Goal: Task Accomplishment & Management: Manage account settings

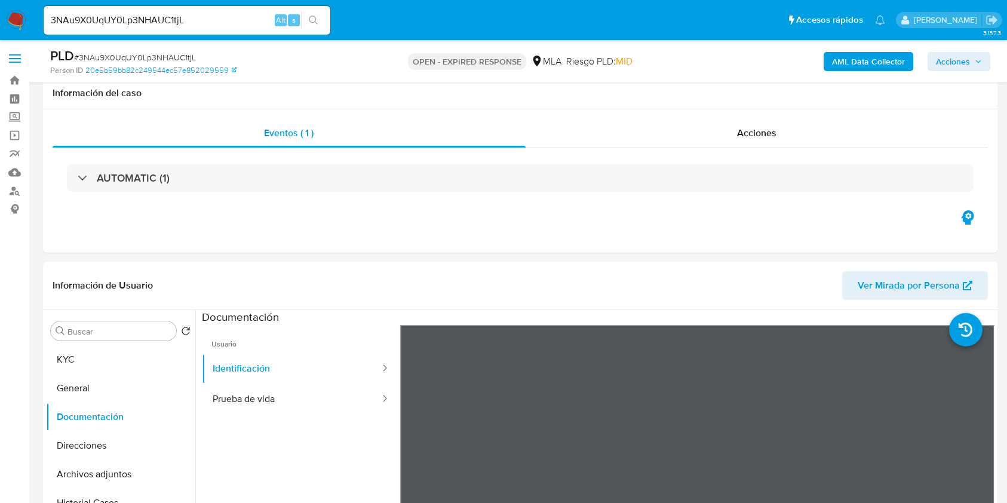
select select "10"
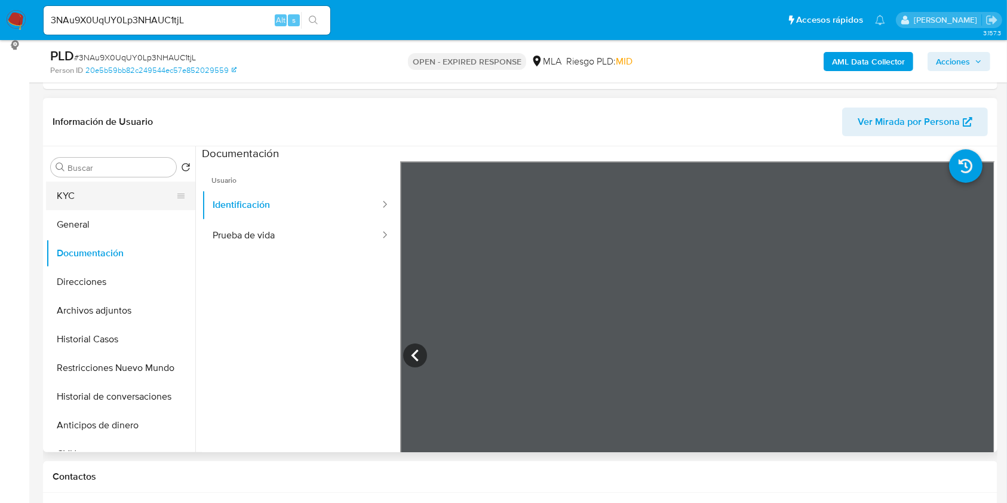
scroll to position [1460, 0]
click at [124, 194] on button "KYC" at bounding box center [116, 196] width 140 height 29
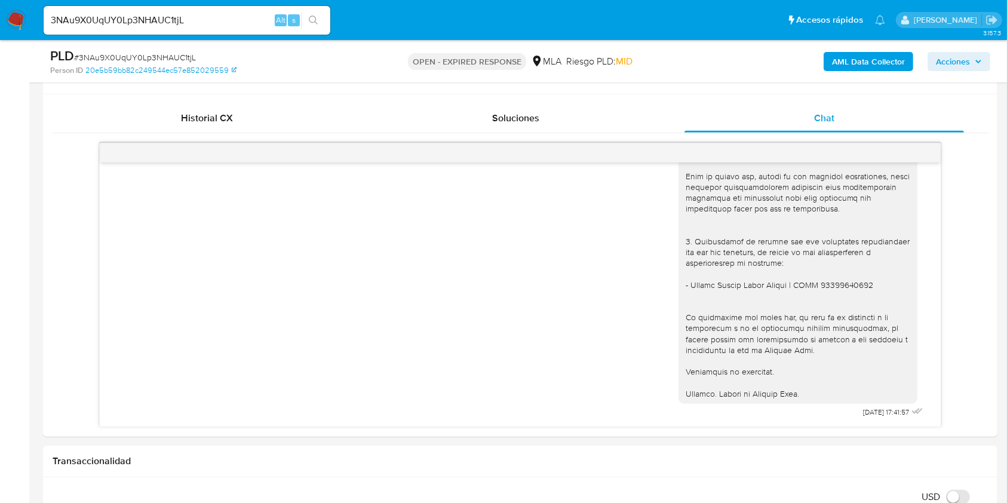
click at [225, 22] on input "3NAu9X0UqUY0Lp3NHAUC1tjL" at bounding box center [187, 21] width 287 height 16
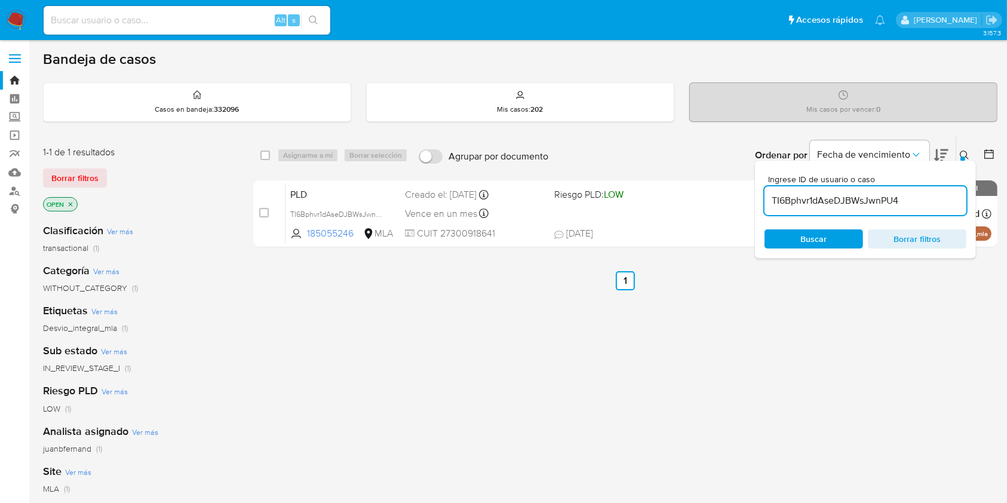
click at [873, 204] on input "TI6Bphvr1dAseDJBWsJwnPU4" at bounding box center [866, 201] width 202 height 16
paste input "3NAu9X0UqUY0Lp3NHAUC1tjL"
type input "3NAu9X0UqUY0Lp3NHAUC1tjL"
click at [267, 155] on input "checkbox" at bounding box center [266, 156] width 10 height 10
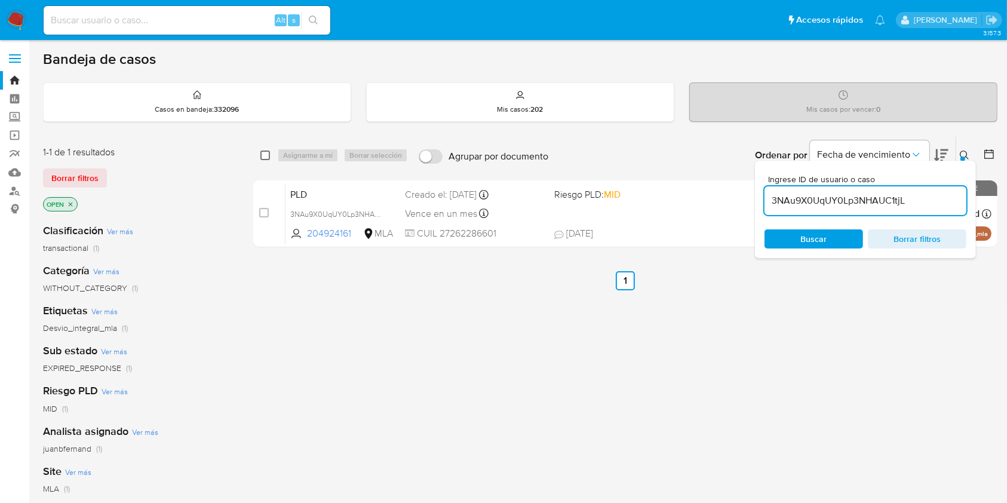
checkbox input "true"
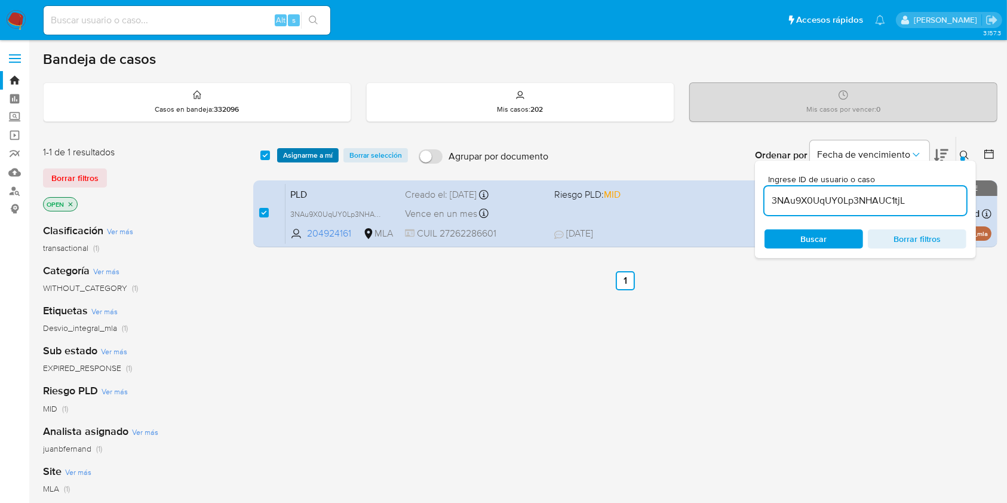
click at [297, 155] on span "Asignarme a mí" at bounding box center [308, 155] width 50 height 12
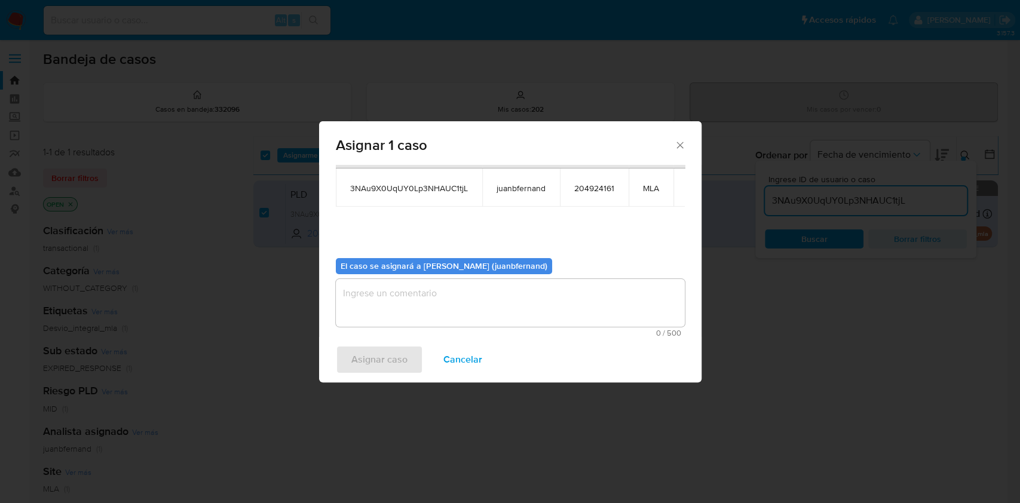
scroll to position [61, 0]
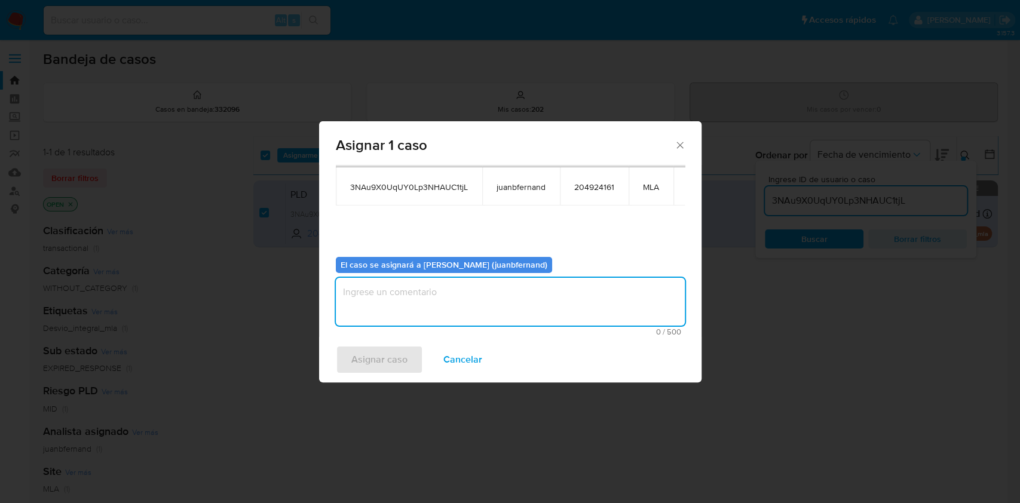
click at [455, 318] on textarea "assign-modal" at bounding box center [510, 302] width 349 height 48
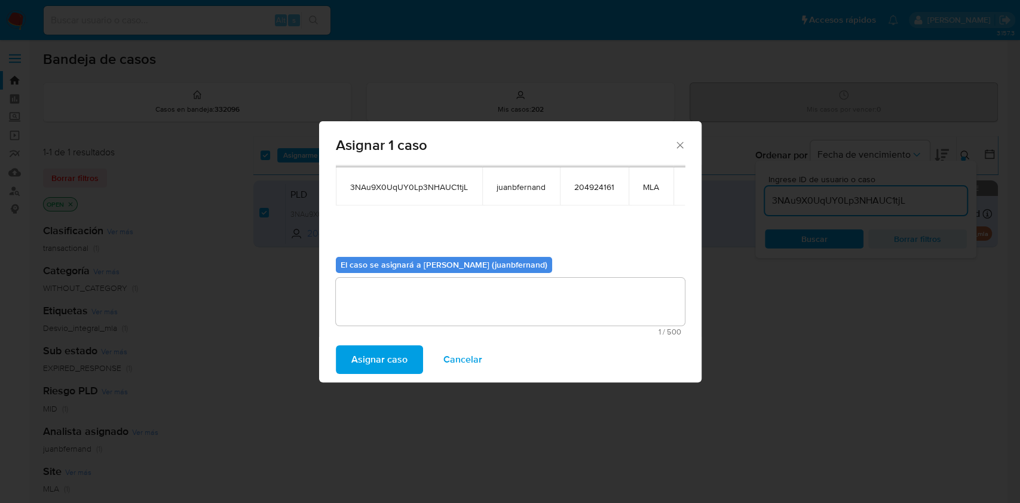
click at [380, 357] on span "Asignar caso" at bounding box center [379, 360] width 56 height 26
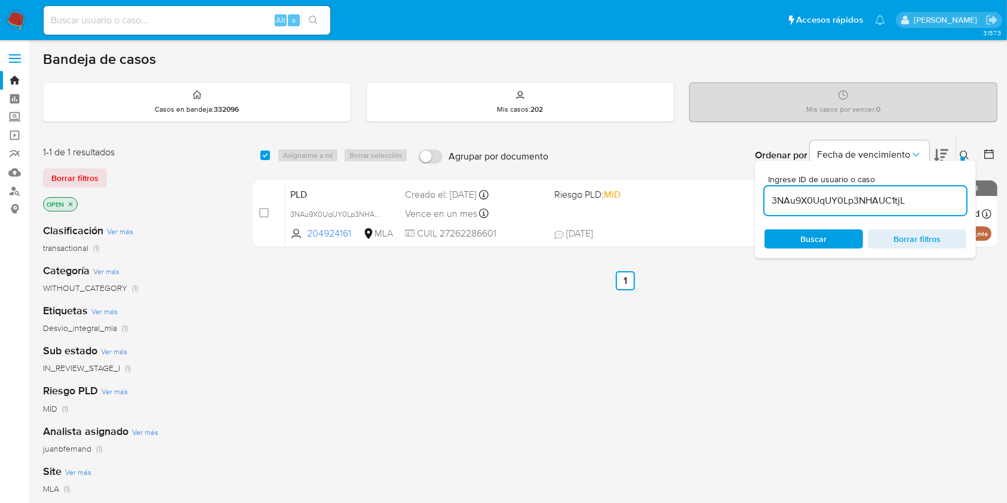
click at [856, 199] on input "3NAu9X0UqUY0Lp3NHAUC1tjL" at bounding box center [866, 201] width 202 height 16
paste input "PEWa0zh3xPQj5Gh1I4cUoZQT"
type input "PEWa0zh3xPQj5Gh1I4cUoZQT"
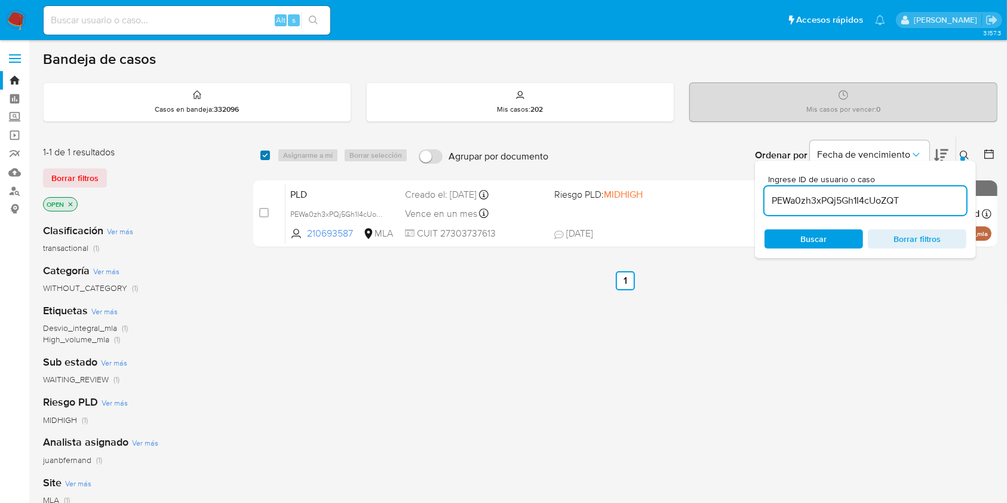
click at [265, 155] on input "checkbox" at bounding box center [266, 156] width 10 height 10
checkbox input "true"
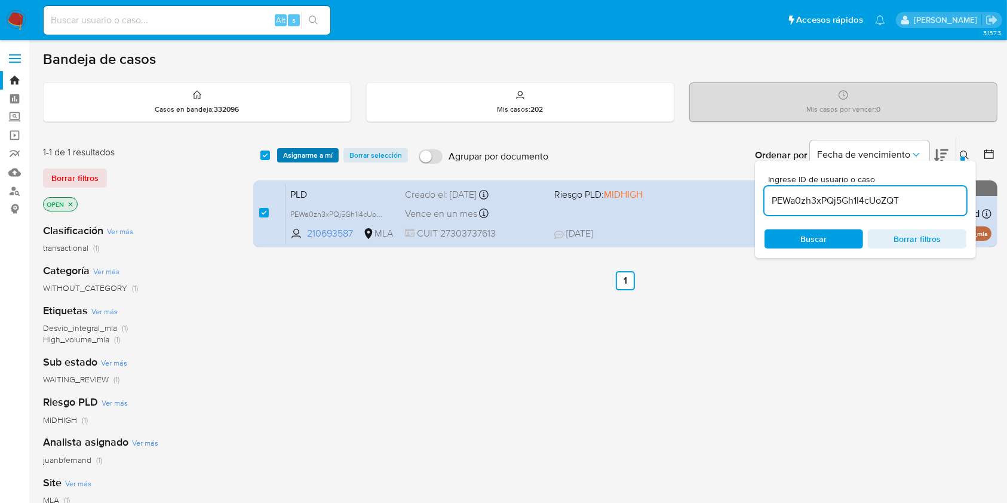
click at [311, 154] on span "Asignarme a mí" at bounding box center [308, 155] width 50 height 12
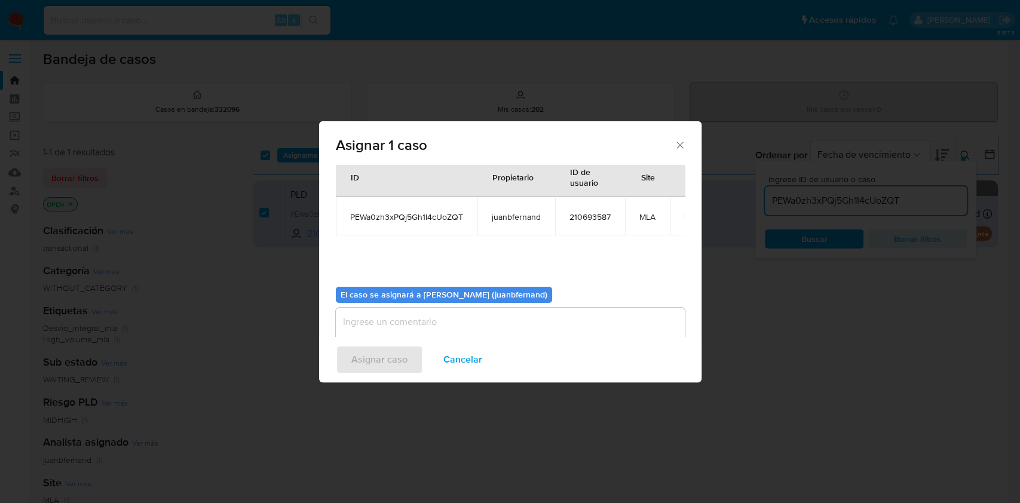
scroll to position [61, 0]
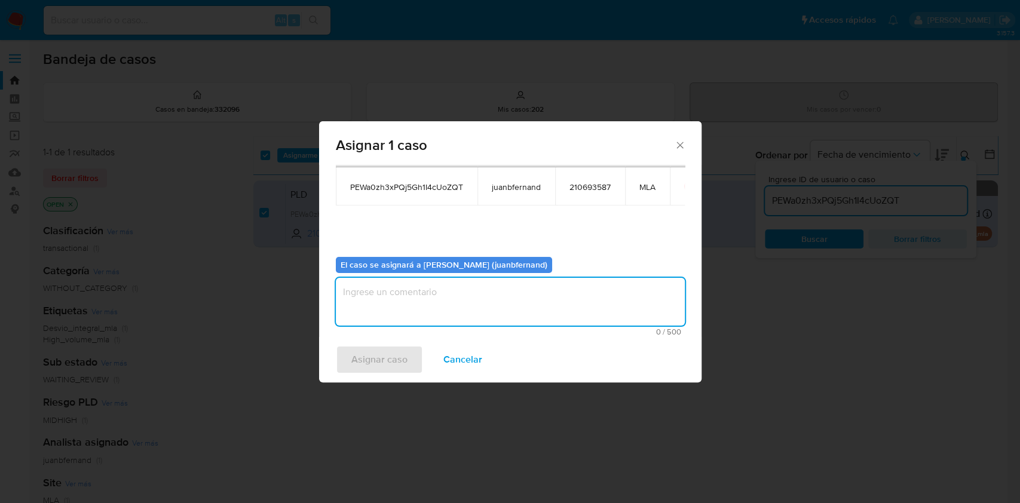
click at [439, 304] on textarea "assign-modal" at bounding box center [510, 302] width 349 height 48
click at [367, 369] on span "Asignar caso" at bounding box center [379, 360] width 56 height 26
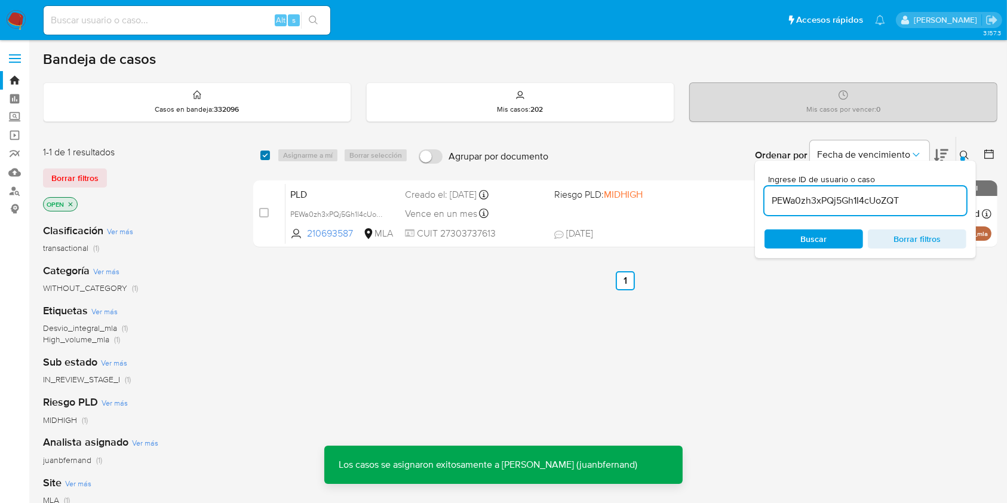
click at [266, 157] on input "checkbox" at bounding box center [266, 156] width 10 height 10
checkbox input "true"
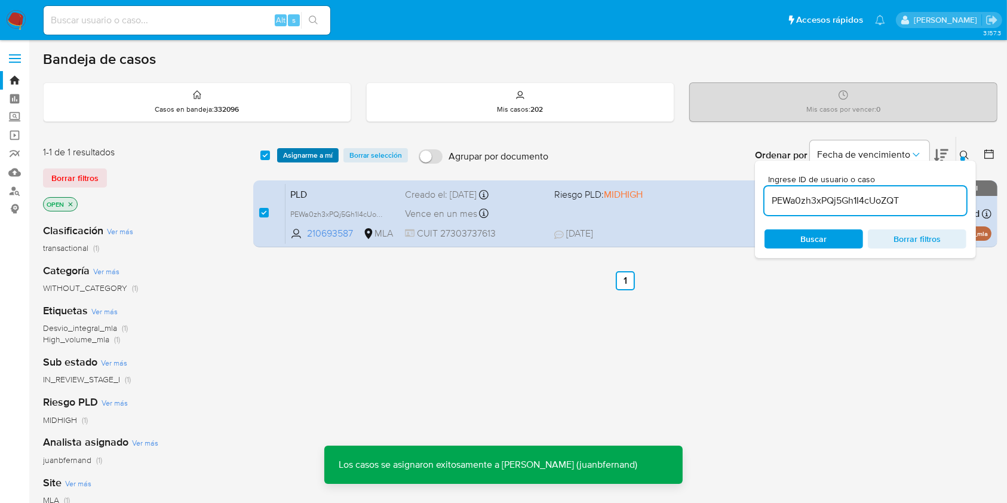
click at [302, 157] on span "Asignarme a mí" at bounding box center [308, 155] width 50 height 12
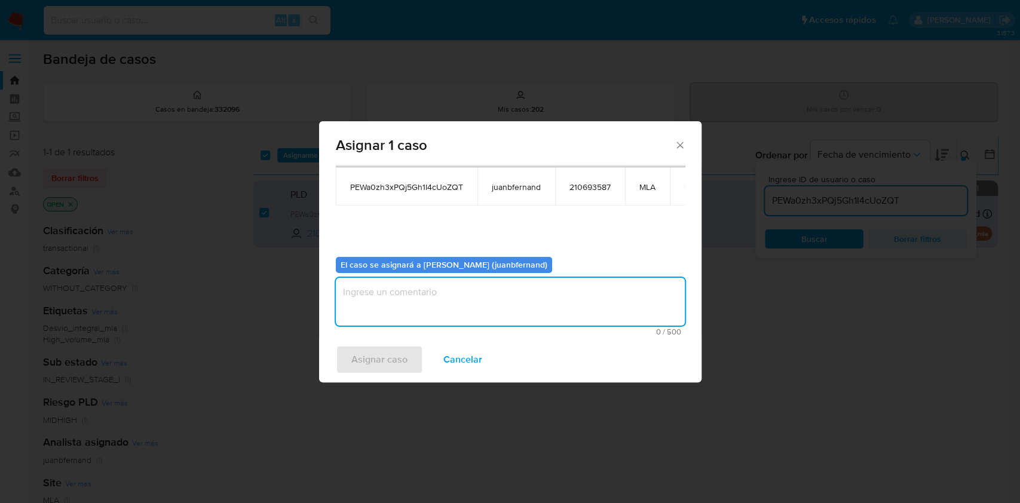
click at [399, 317] on textarea "assign-modal" at bounding box center [510, 302] width 349 height 48
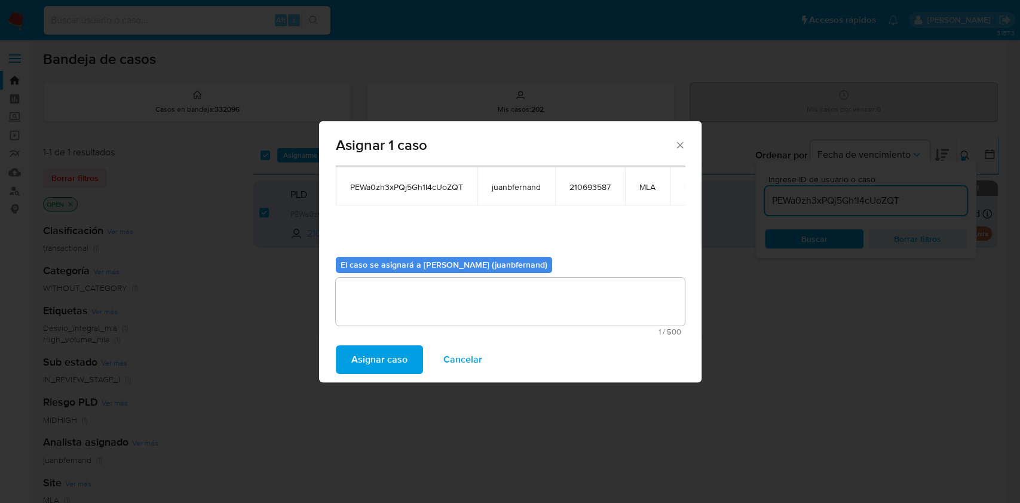
click at [402, 357] on span "Asignar caso" at bounding box center [379, 360] width 56 height 26
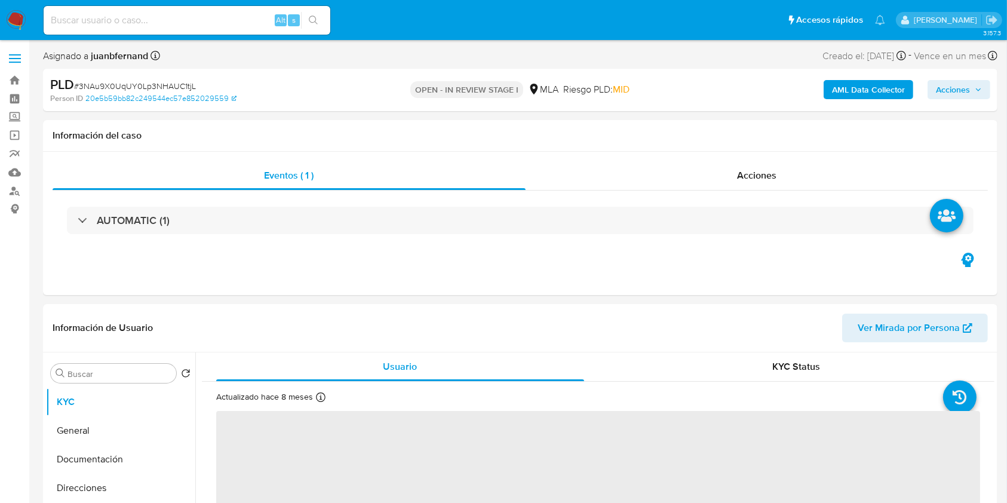
select select "10"
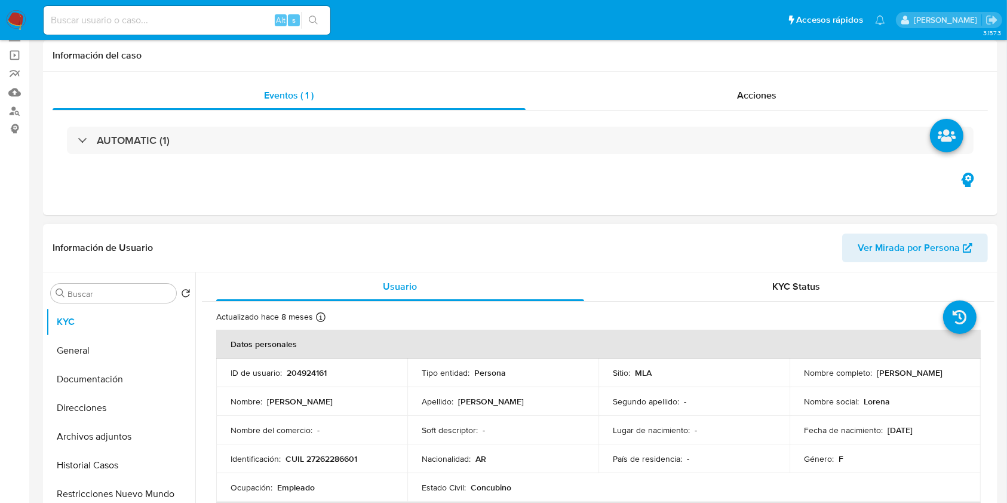
scroll to position [318, 0]
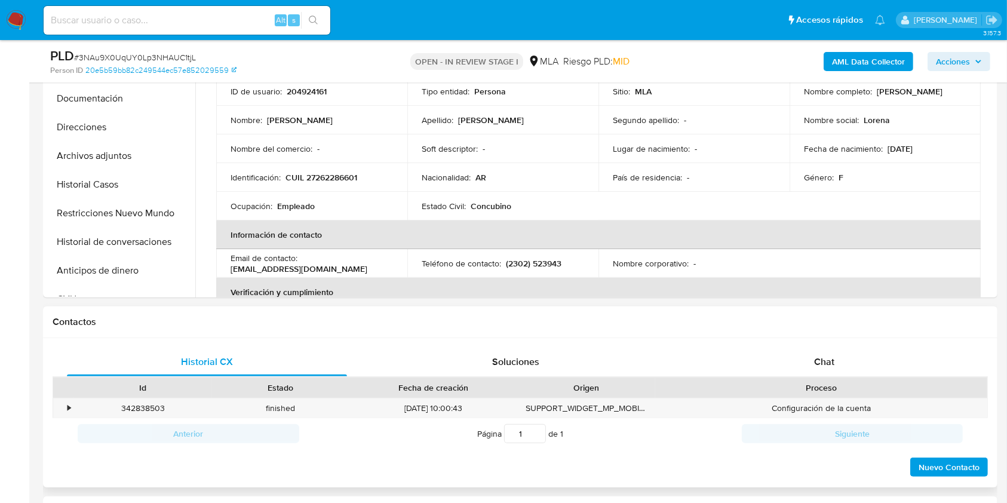
drag, startPoint x: 813, startPoint y: 363, endPoint x: 795, endPoint y: 345, distance: 26.2
click at [813, 363] on div "Chat" at bounding box center [825, 362] width 280 height 29
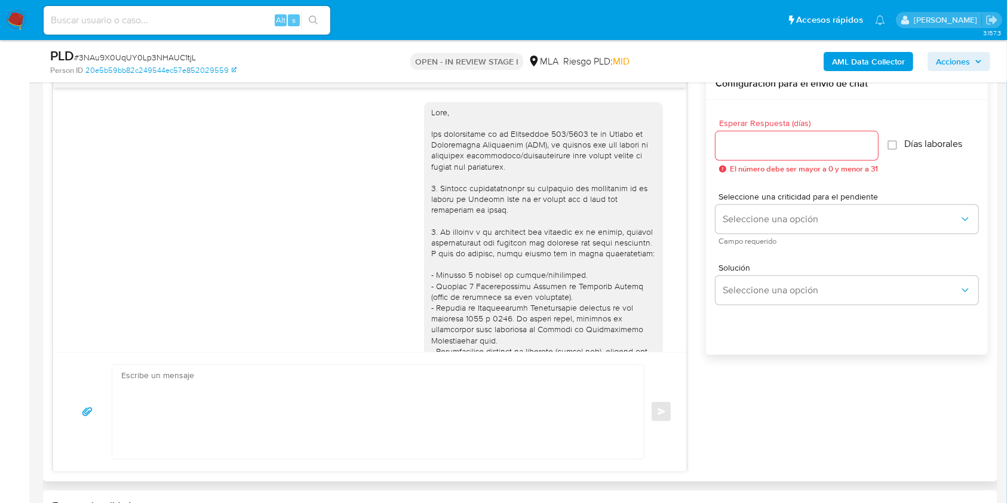
scroll to position [1460, 0]
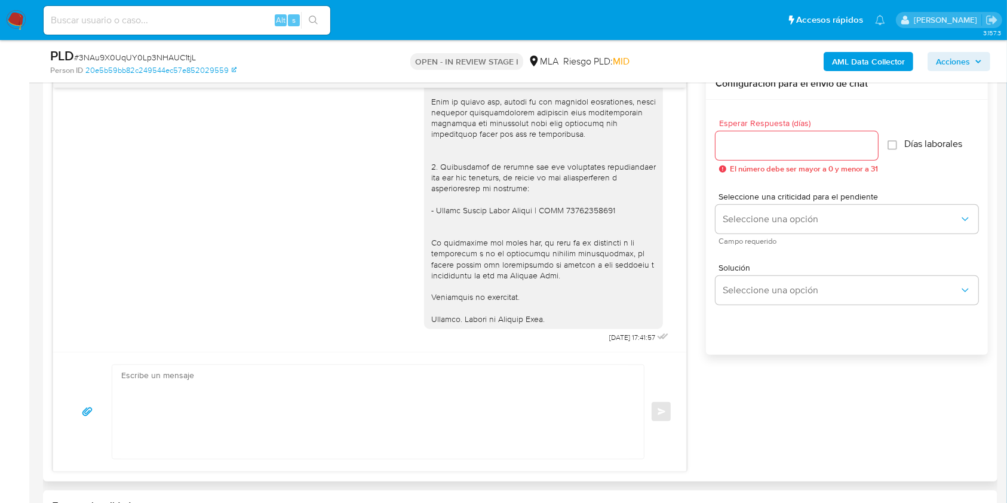
click at [243, 392] on textarea at bounding box center [375, 412] width 508 height 94
paste textarea "Hola, Esperamos que te encuentres muy bien. Te consultamos si tuviste oportunid…"
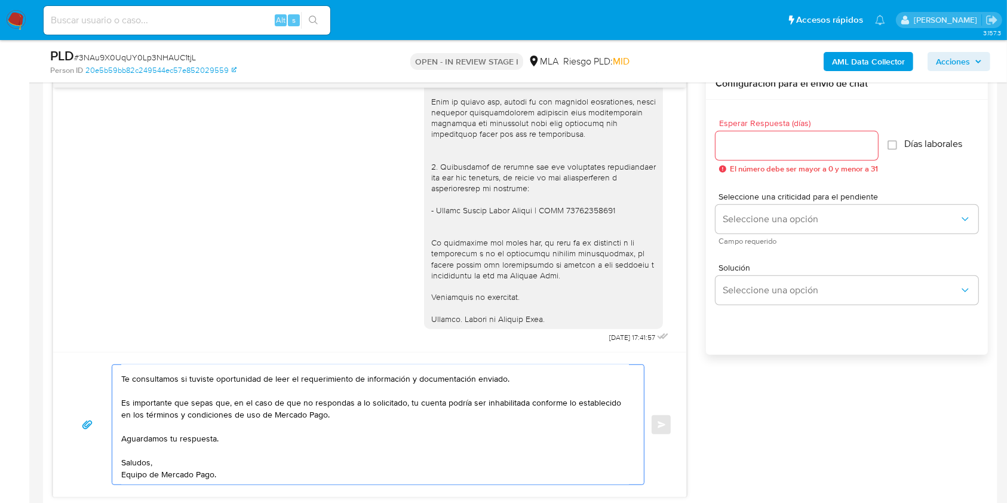
scroll to position [0, 0]
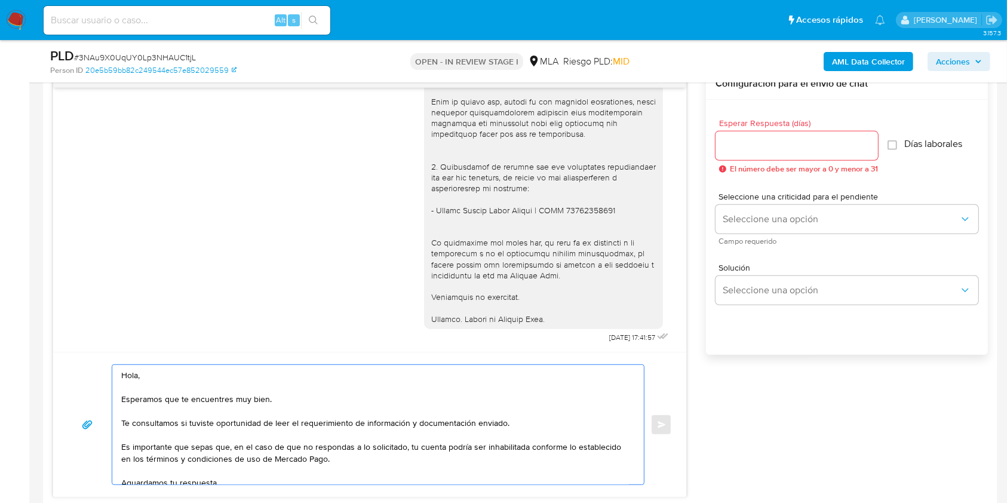
click at [172, 388] on textarea "Hola, Esperamos que te encuentres muy bien. Te consultamos si tuviste oportunid…" at bounding box center [375, 425] width 508 height 120
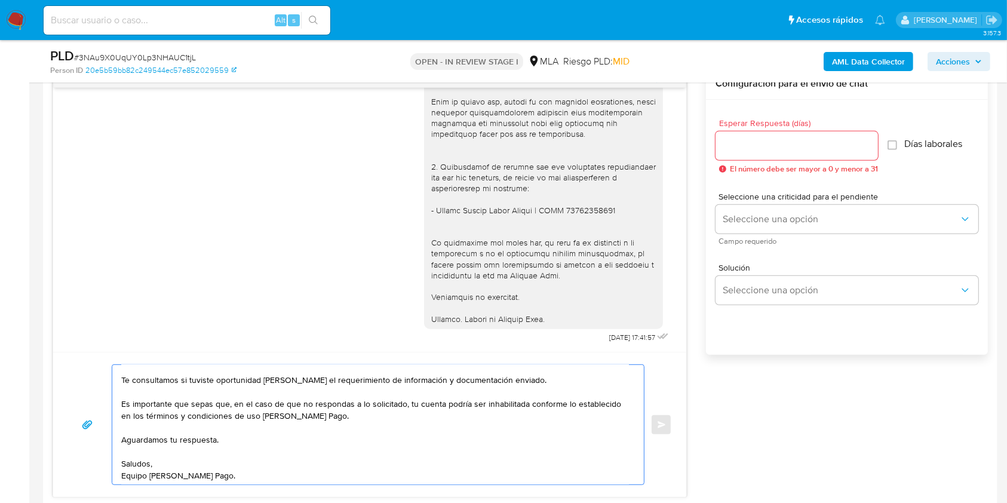
scroll to position [48, 0]
click at [167, 449] on textarea "Hola. Esperamos que te encuentres muy bien. Te consultamos si tuviste oportunid…" at bounding box center [375, 425] width 508 height 120
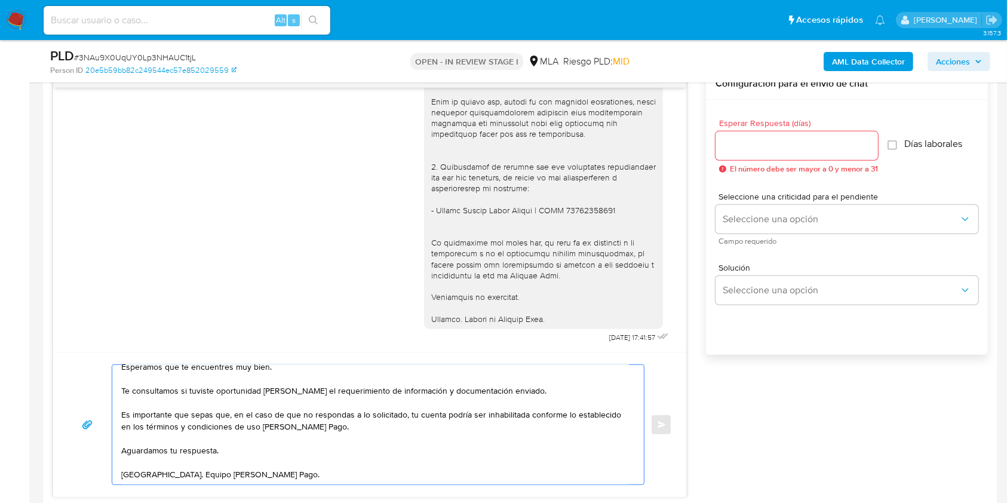
scroll to position [35, 0]
type textarea "Hola. Esperamos que te encuentres muy bien. Te consultamos si tuviste oportunid…"
click at [765, 139] on input "Esperar Respuesta (días)" at bounding box center [797, 146] width 163 height 16
type input "1"
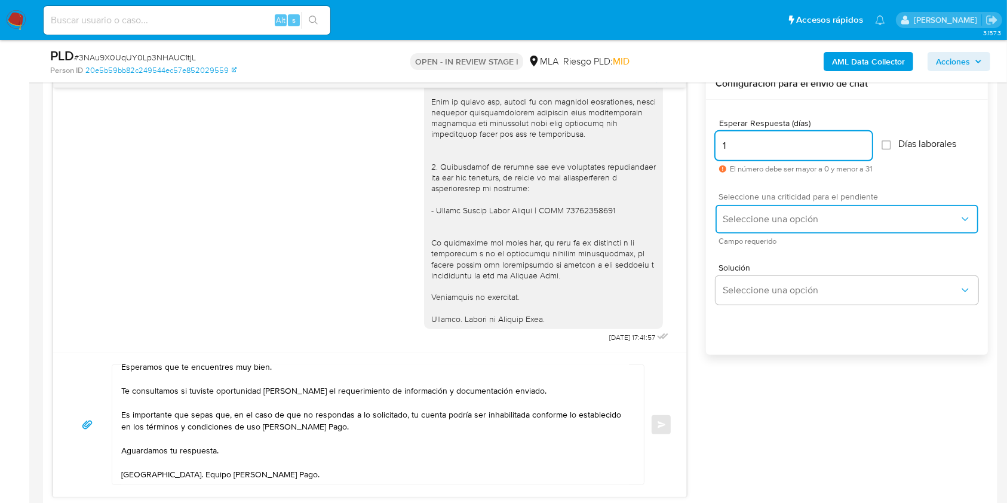
click at [751, 225] on button "Seleccione una opción" at bounding box center [847, 219] width 263 height 29
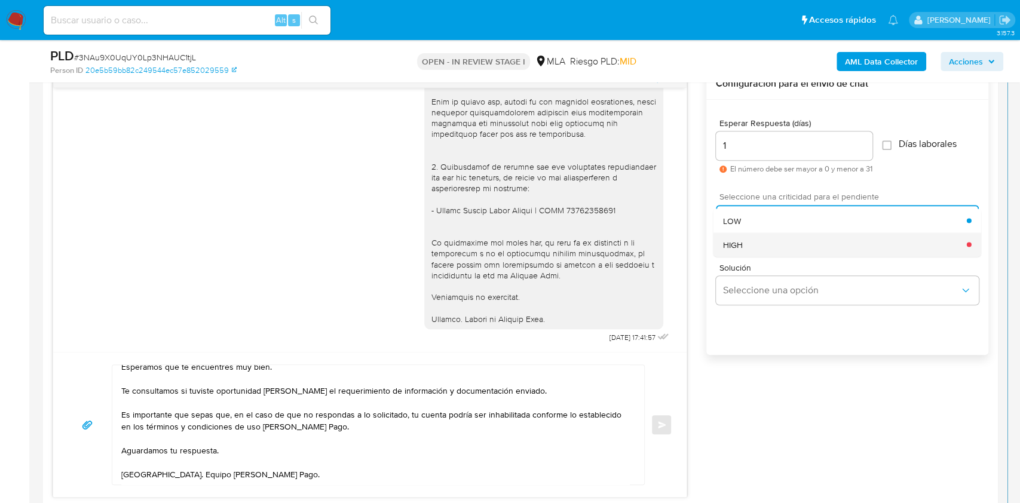
click at [752, 244] on div "HIGH" at bounding box center [845, 244] width 244 height 24
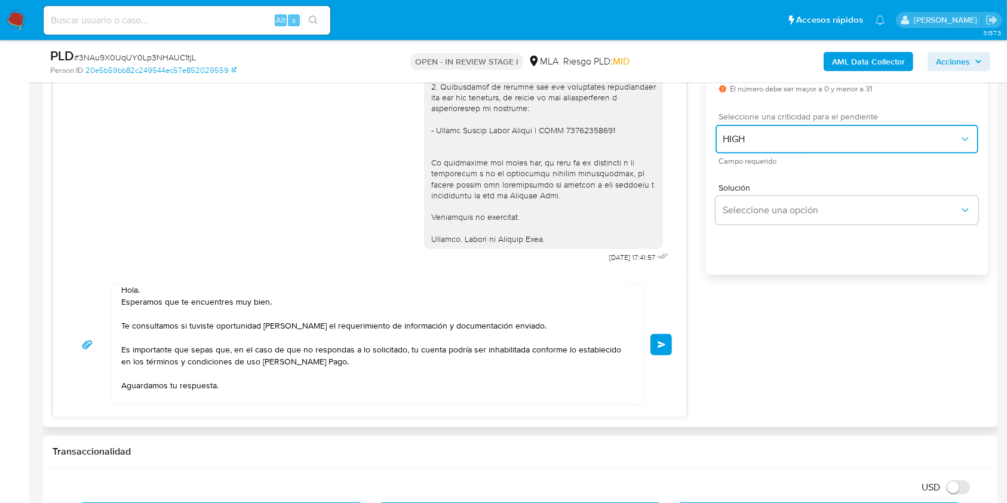
scroll to position [0, 0]
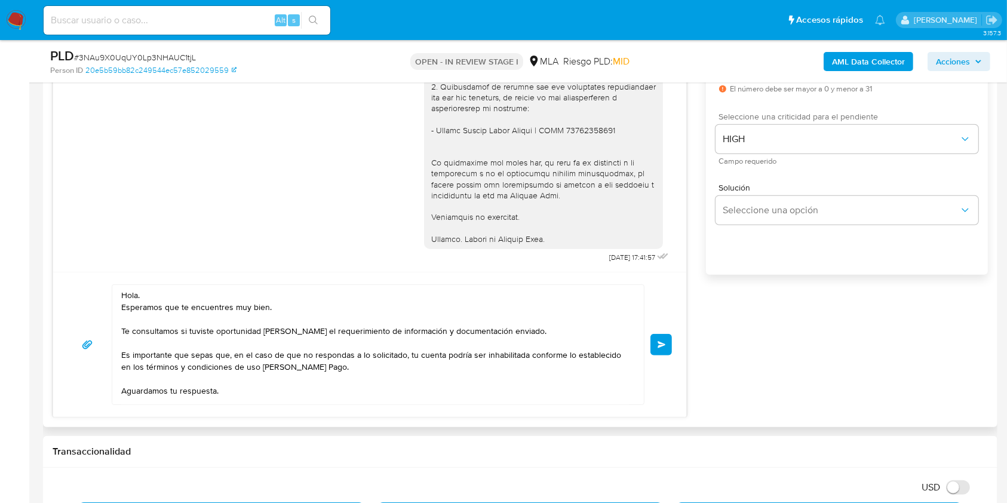
click at [664, 343] on span "Enviar" at bounding box center [662, 344] width 8 height 7
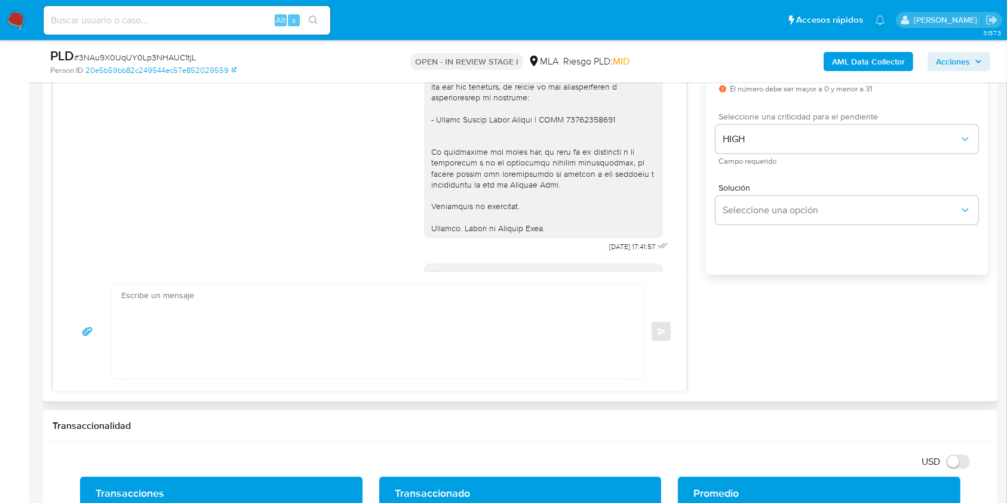
scroll to position [1646, 0]
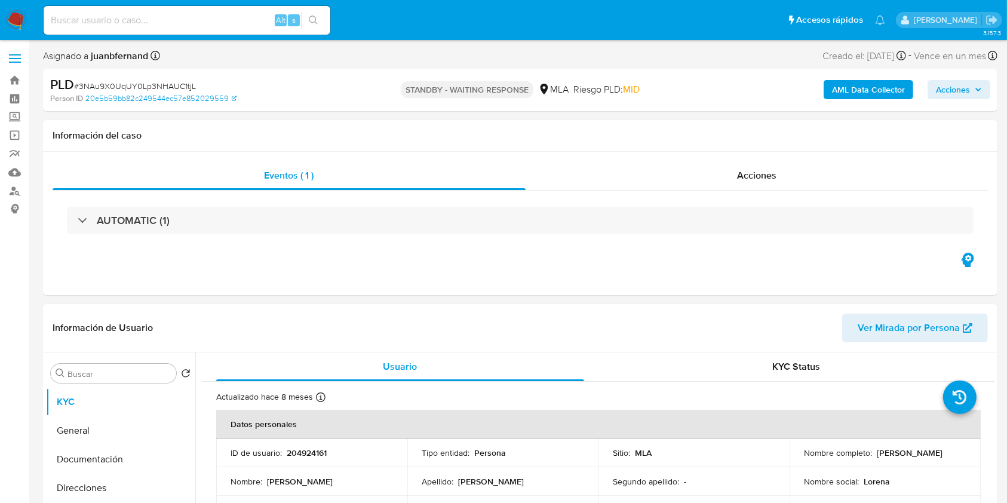
select select "10"
drag, startPoint x: 242, startPoint y: 20, endPoint x: 248, endPoint y: 22, distance: 6.4
click at [242, 20] on input at bounding box center [187, 21] width 287 height 16
paste input "PEWa0zh3xPQj5Gh1I4cUoZQT"
type input "PEWa0zh3xPQj5Gh1I4cUoZQT"
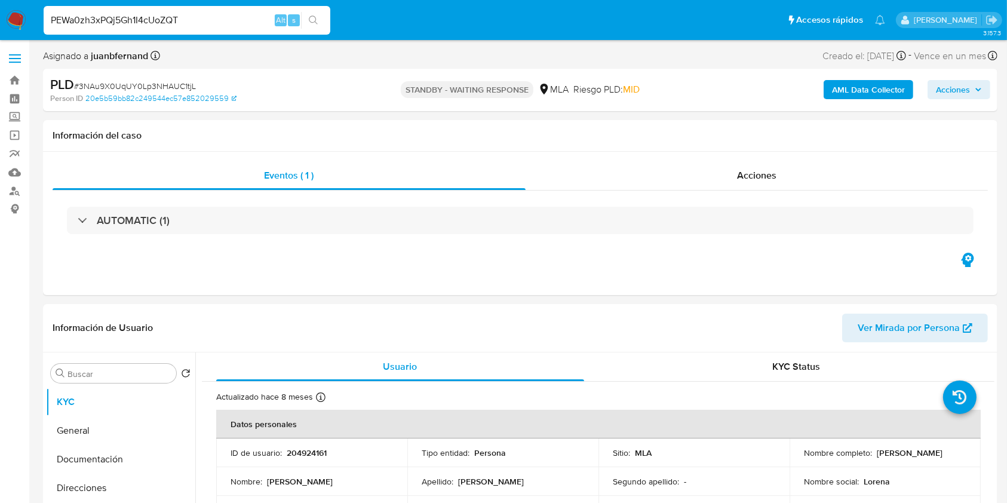
click at [330, 33] on div "PEWa0zh3xPQj5Gh1I4cUoZQT Alt s" at bounding box center [187, 20] width 287 height 33
click at [323, 21] on button "search-icon" at bounding box center [313, 20] width 24 height 17
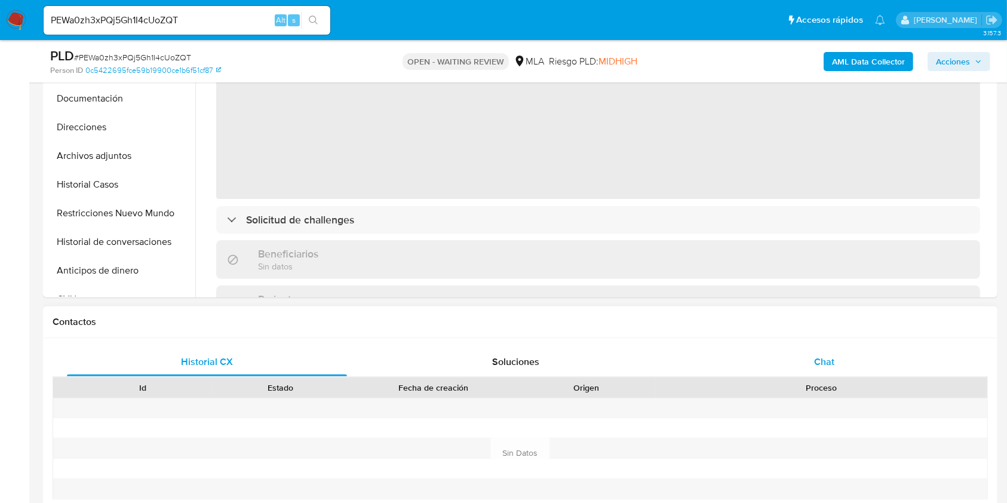
click at [837, 357] on div "Chat" at bounding box center [825, 362] width 280 height 29
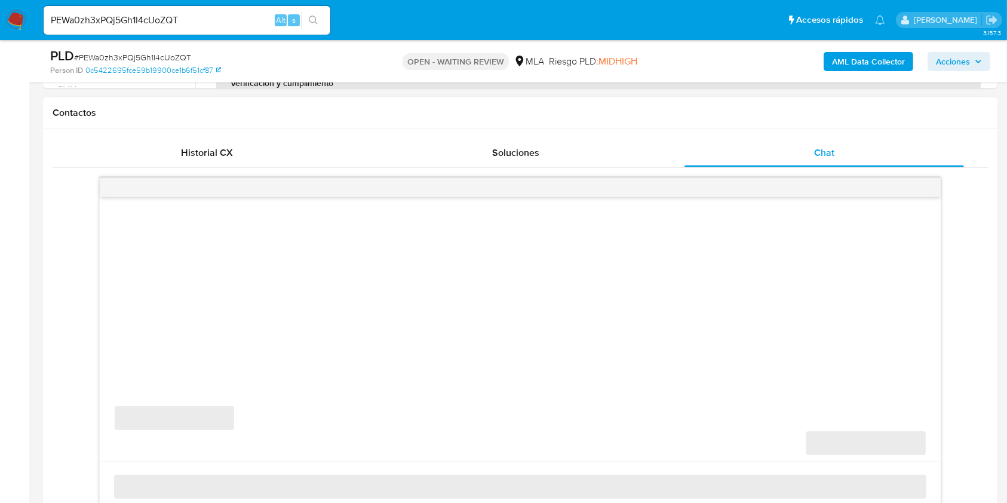
scroll to position [558, 0]
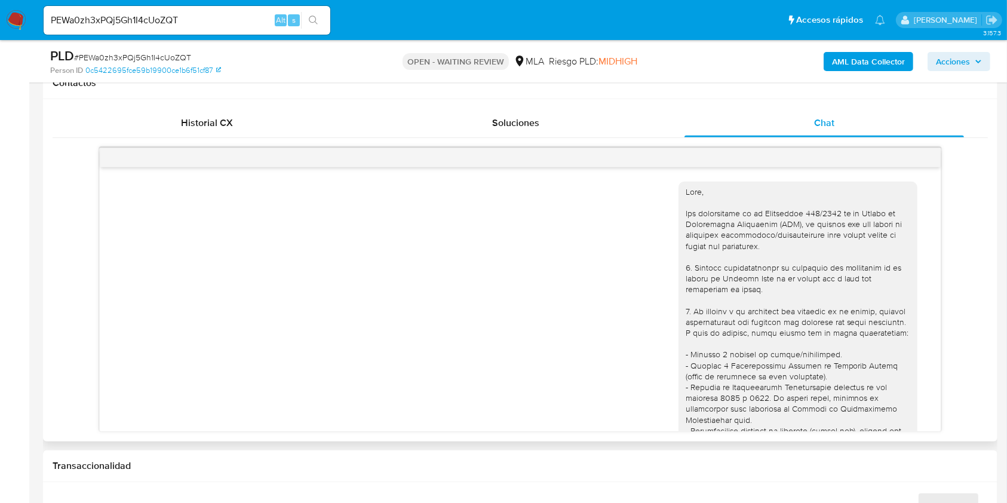
select select "10"
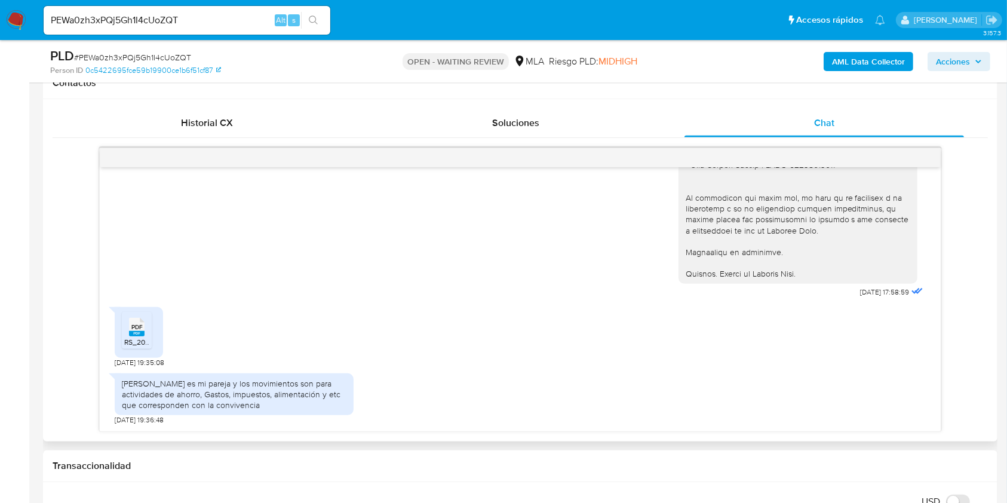
click at [140, 337] on span "RS_202505_MEN_249_54_27-30373761-3.pdf" at bounding box center [199, 342] width 150 height 10
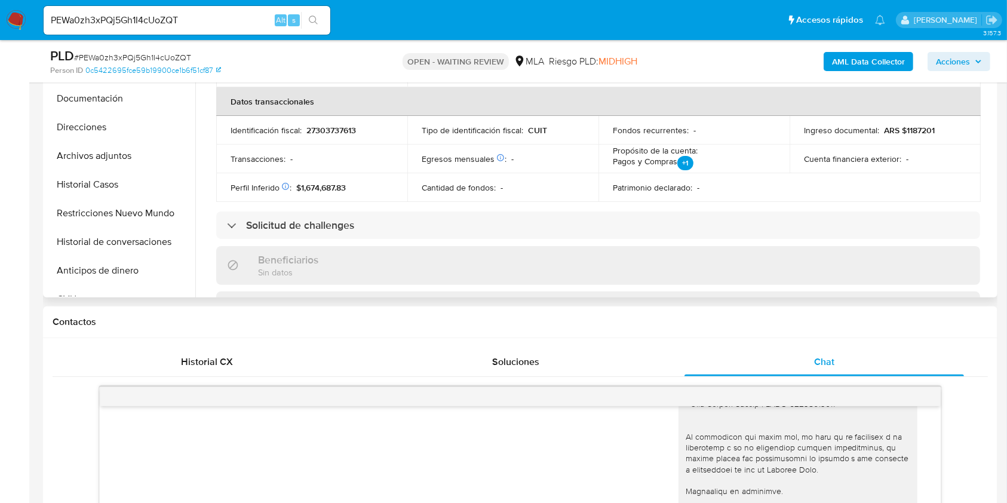
scroll to position [617, 0]
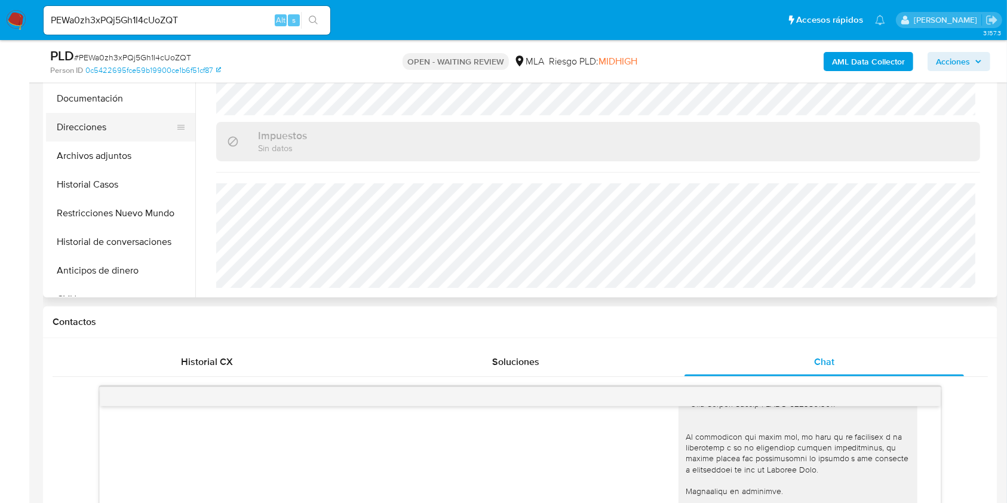
click at [105, 131] on button "Direcciones" at bounding box center [116, 127] width 140 height 29
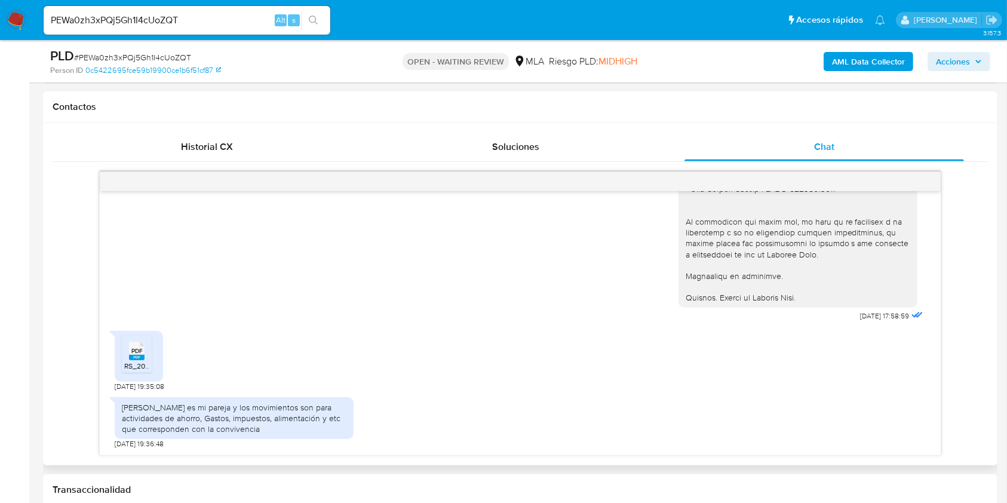
scroll to position [558, 0]
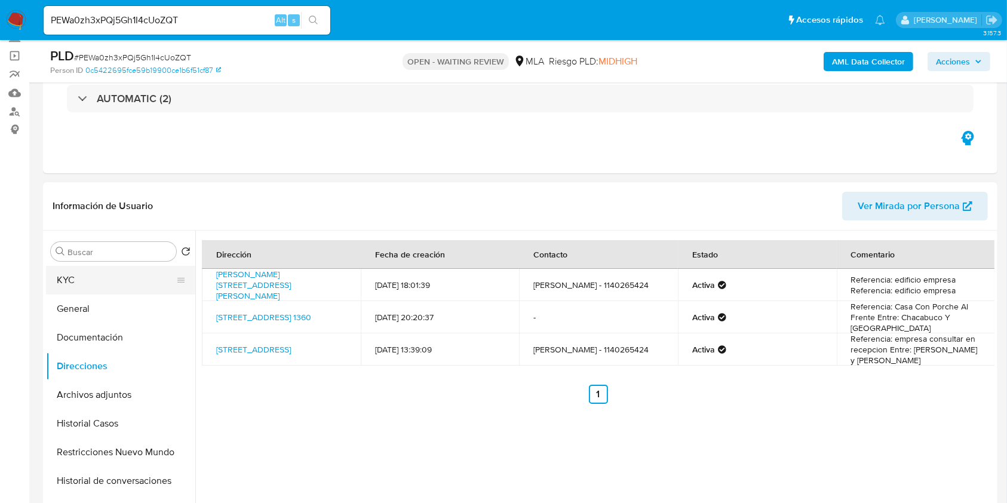
drag, startPoint x: 91, startPoint y: 286, endPoint x: 86, endPoint y: 275, distance: 11.2
click at [91, 287] on button "KYC" at bounding box center [116, 280] width 140 height 29
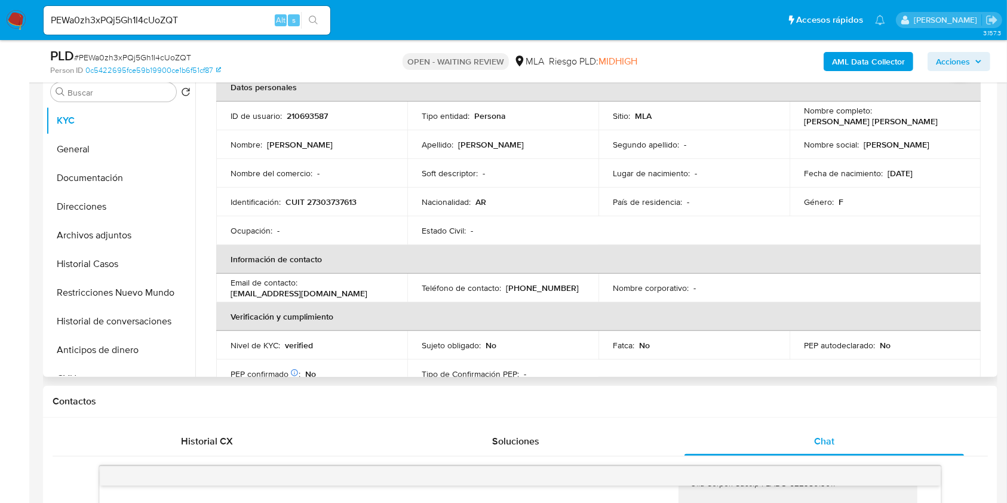
scroll to position [79, 0]
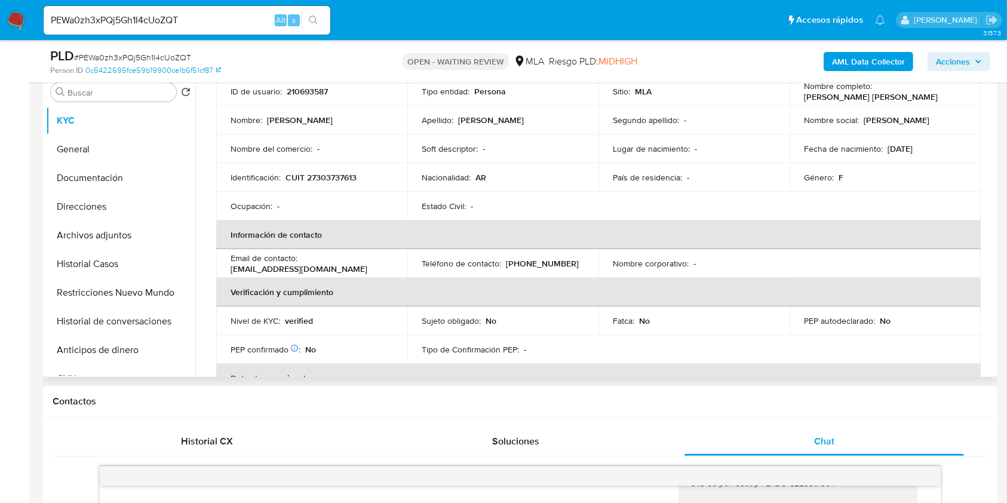
click at [367, 264] on p "[EMAIL_ADDRESS][DOMAIN_NAME]" at bounding box center [299, 269] width 137 height 11
drag, startPoint x: 378, startPoint y: 261, endPoint x: 318, endPoint y: 264, distance: 59.8
click at [318, 264] on p "[EMAIL_ADDRESS][DOMAIN_NAME]" at bounding box center [299, 269] width 137 height 11
copy p "[EMAIL_ADDRESS][DOMAIN_NAME]"
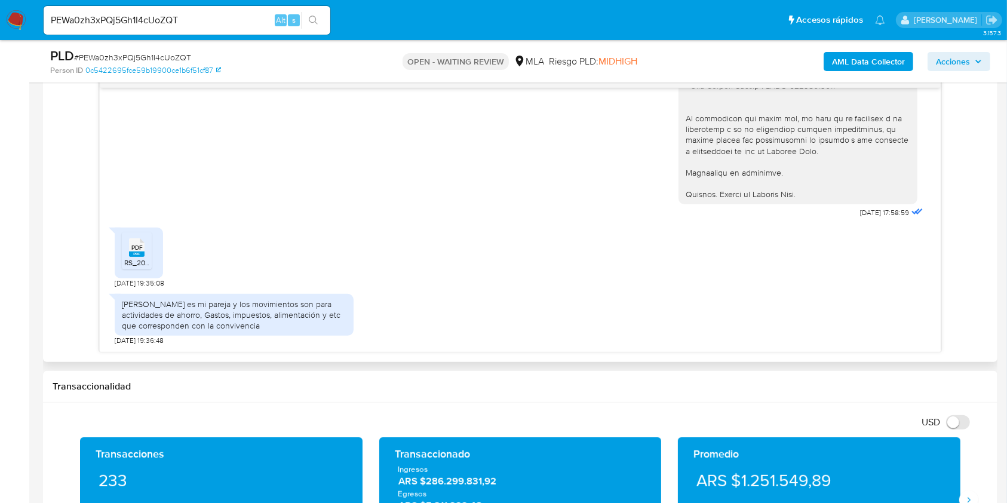
scroll to position [1476, 0]
click at [129, 305] on div "Juan Ignacio Farías es mi pareja y los movimientos son para actividades de ahor…" at bounding box center [234, 315] width 225 height 33
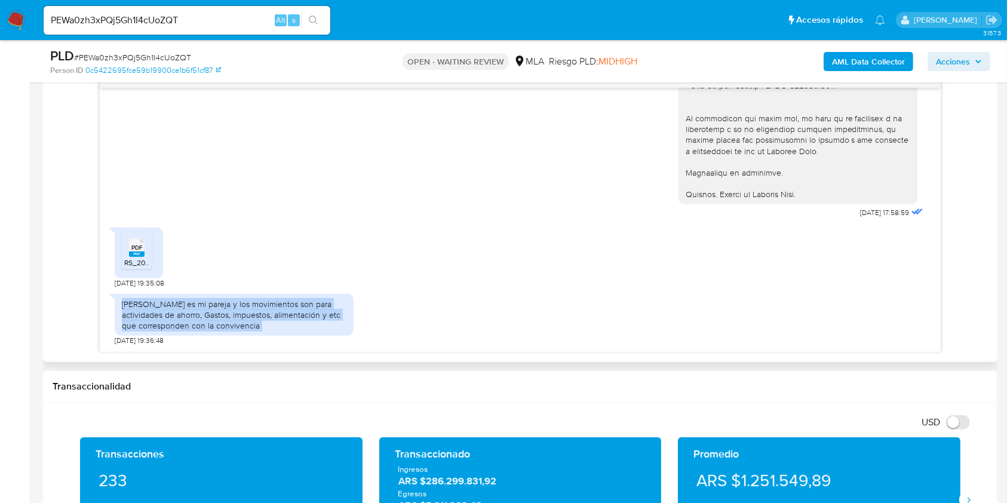
drag, startPoint x: 129, startPoint y: 305, endPoint x: 284, endPoint y: 324, distance: 155.9
click at [284, 324] on div "Juan Ignacio Farías es mi pareja y los movimientos son para actividades de ahor…" at bounding box center [234, 315] width 225 height 33
copy div "Juan Ignacio Farías es mi pareja y los movimientos son para actividades de ahor…"
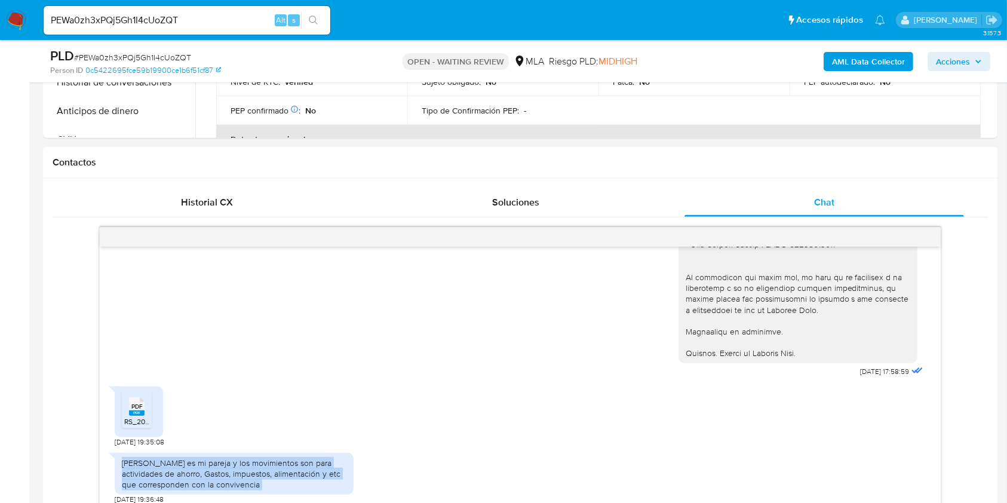
scroll to position [637, 0]
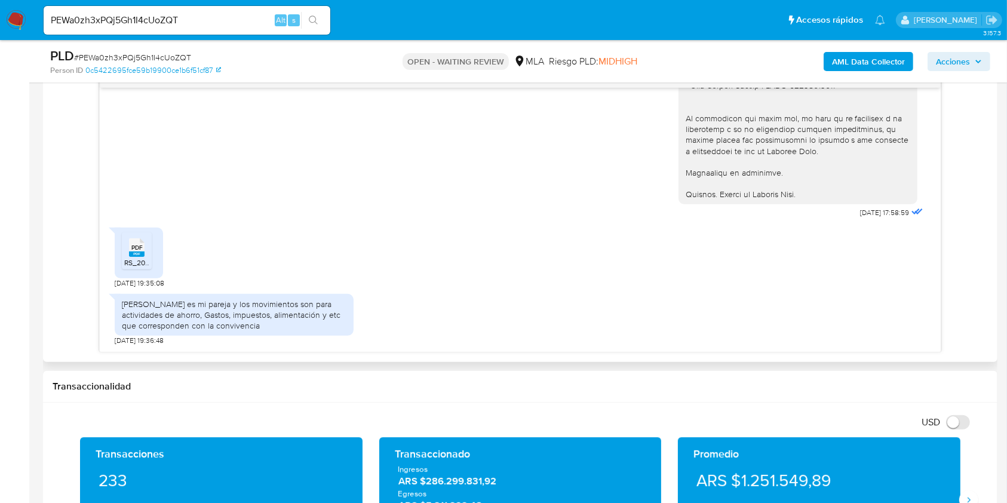
click at [119, 284] on span "29/08/2025 19:35:08" at bounding box center [140, 283] width 50 height 10
drag, startPoint x: 119, startPoint y: 284, endPoint x: 140, endPoint y: 286, distance: 21.0
click at [140, 286] on span "29/08/2025 19:35:08" at bounding box center [140, 283] width 50 height 10
copy span "29/08/2025"
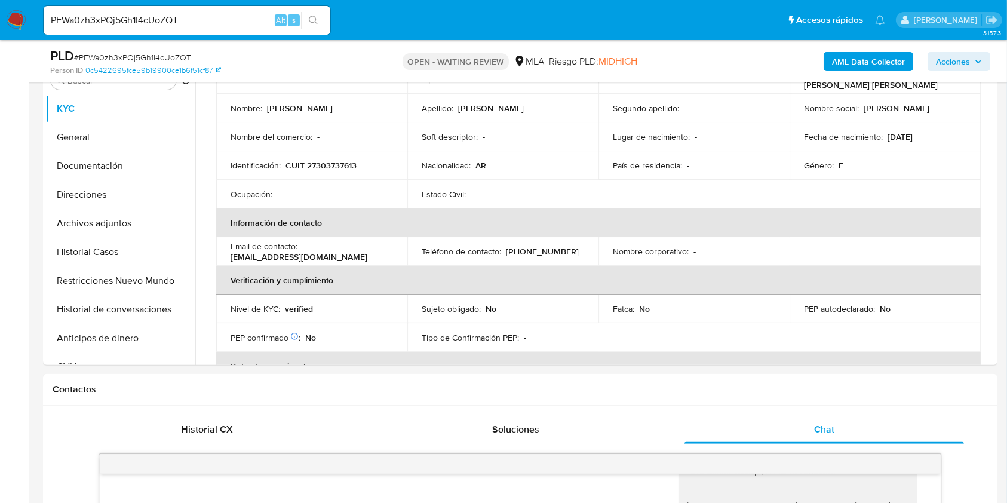
scroll to position [239, 0]
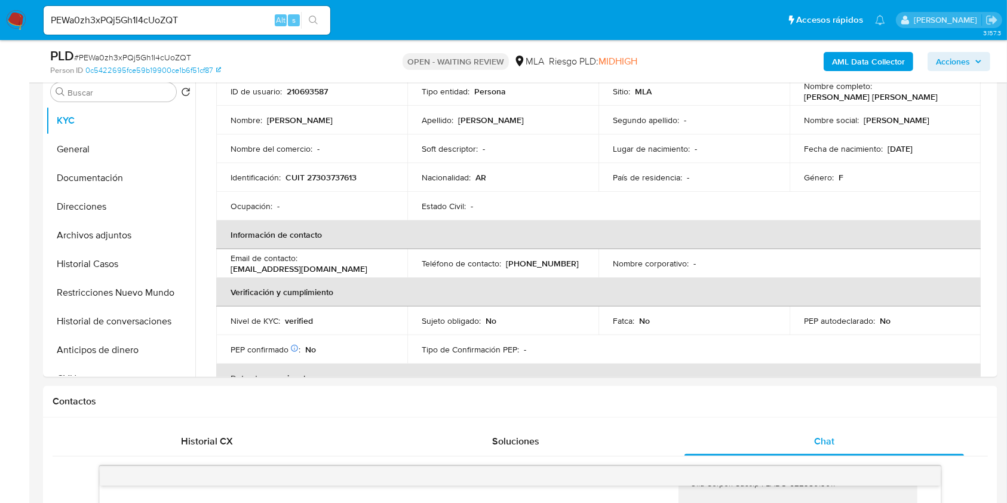
drag, startPoint x: 201, startPoint y: 36, endPoint x: 210, endPoint y: 27, distance: 12.7
click at [206, 31] on div "PEWa0zh3xPQj5Gh1I4cUoZQT Alt s" at bounding box center [187, 20] width 287 height 33
click at [210, 27] on input "PEWa0zh3xPQj5Gh1I4cUoZQT" at bounding box center [187, 21] width 287 height 16
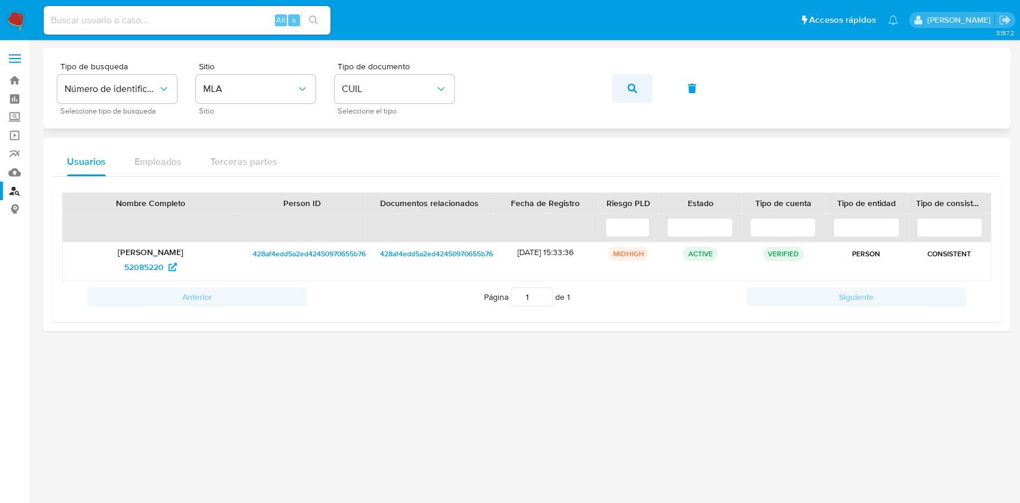
click at [645, 96] on button "button" at bounding box center [632, 88] width 41 height 29
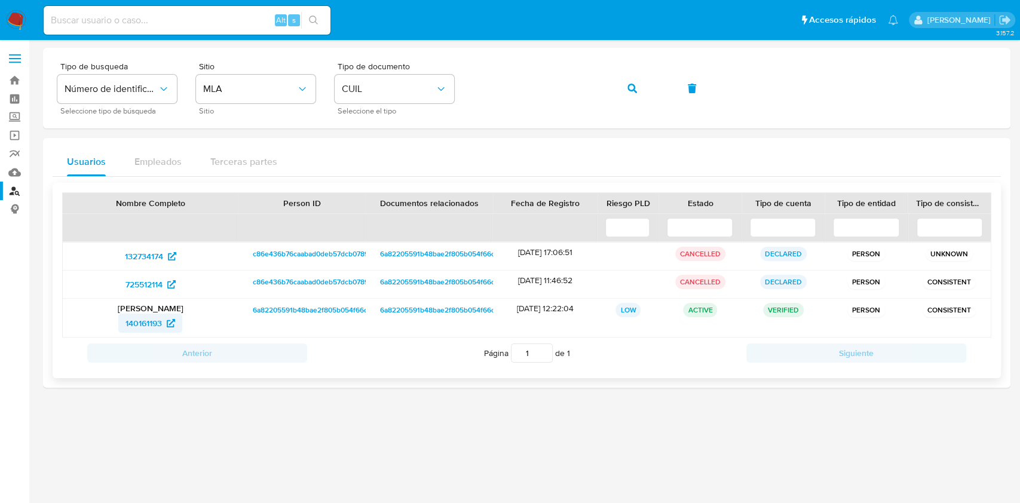
click at [157, 321] on span "140161193" at bounding box center [143, 323] width 36 height 19
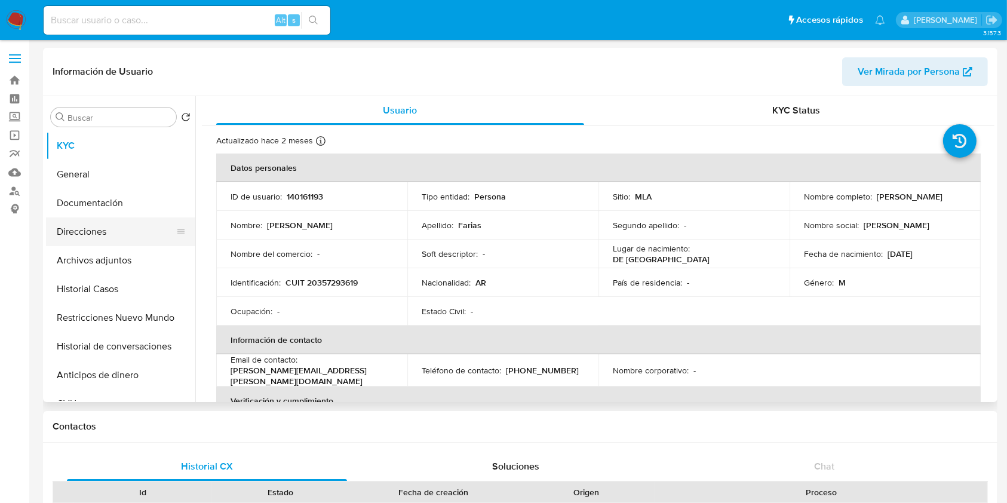
select select "10"
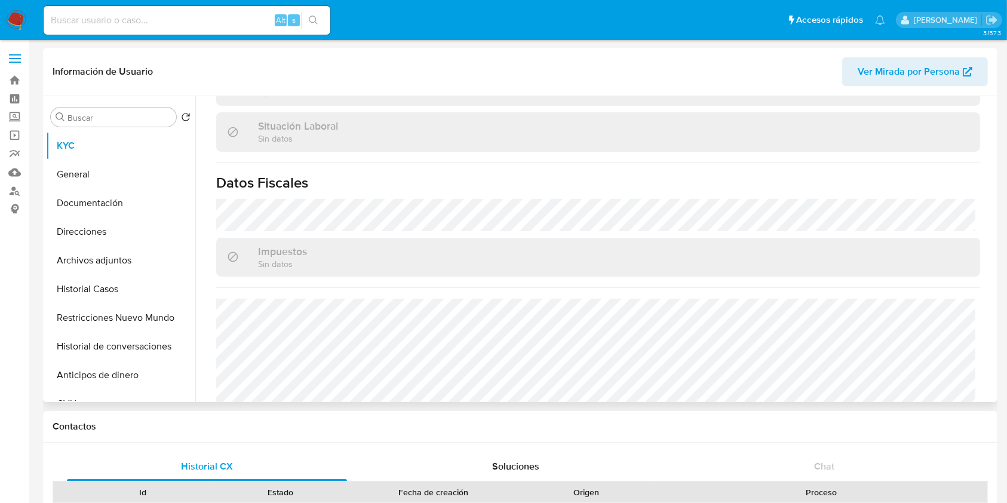
scroll to position [617, 0]
click at [114, 235] on button "Direcciones" at bounding box center [116, 232] width 140 height 29
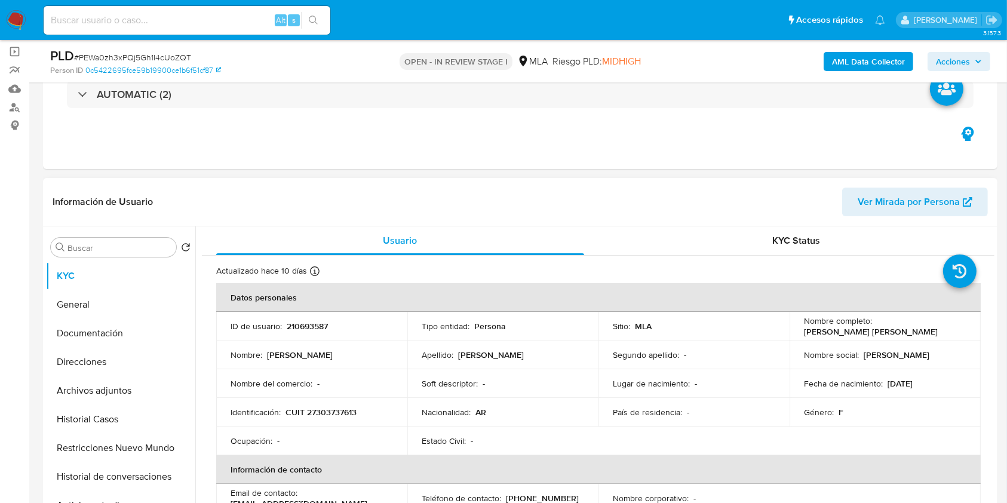
scroll to position [239, 0]
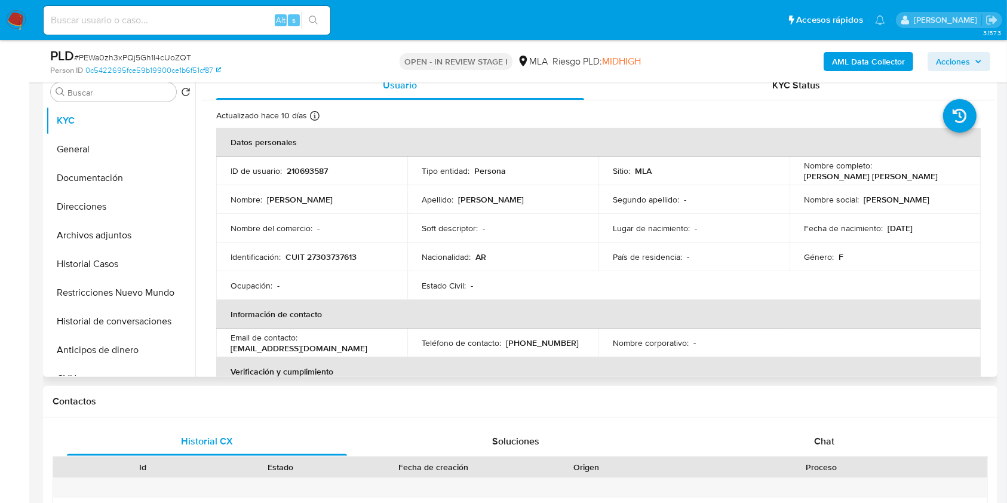
select select "10"
click at [856, 430] on div "Chat" at bounding box center [825, 441] width 280 height 29
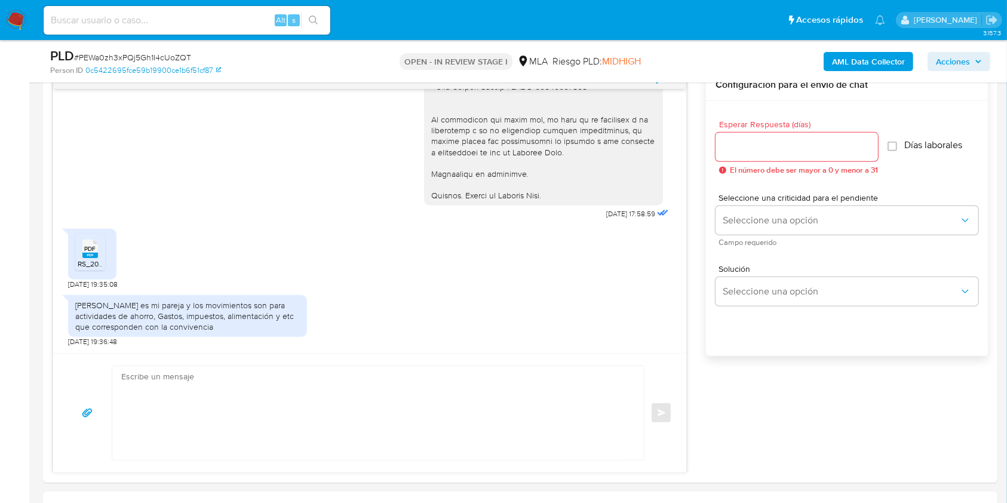
scroll to position [637, 0]
click at [372, 418] on textarea at bounding box center [375, 412] width 508 height 94
paste textarea "Hola. ¡Muchas gracias por tu respuesta! Confirmamos la recepción de la document…"
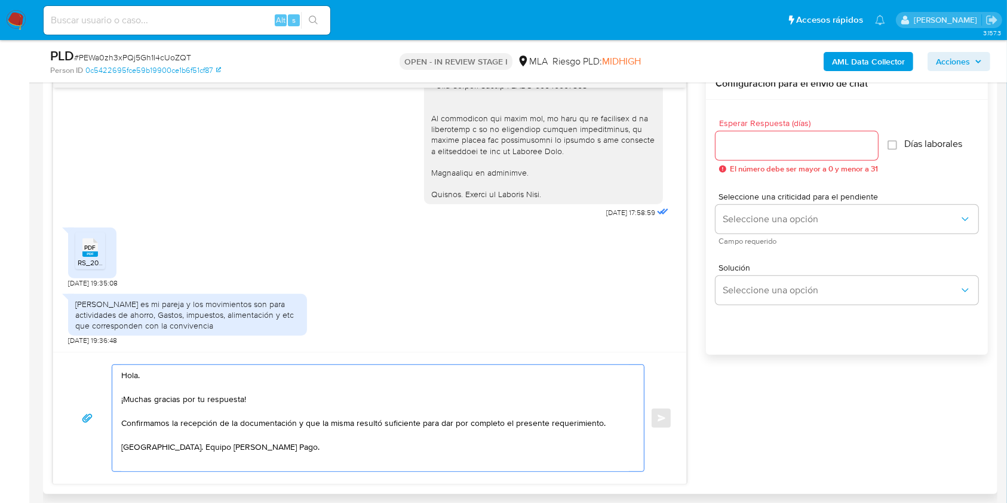
click at [283, 370] on textarea "Hola. ¡Muchas gracias por tu respuesta! Confirmamos la recepción de la document…" at bounding box center [375, 418] width 508 height 106
click at [281, 384] on textarea "Hola. ¡Muchas gracias por tu respuesta! Confirmamos la recepción de la document…" at bounding box center [375, 418] width 508 height 106
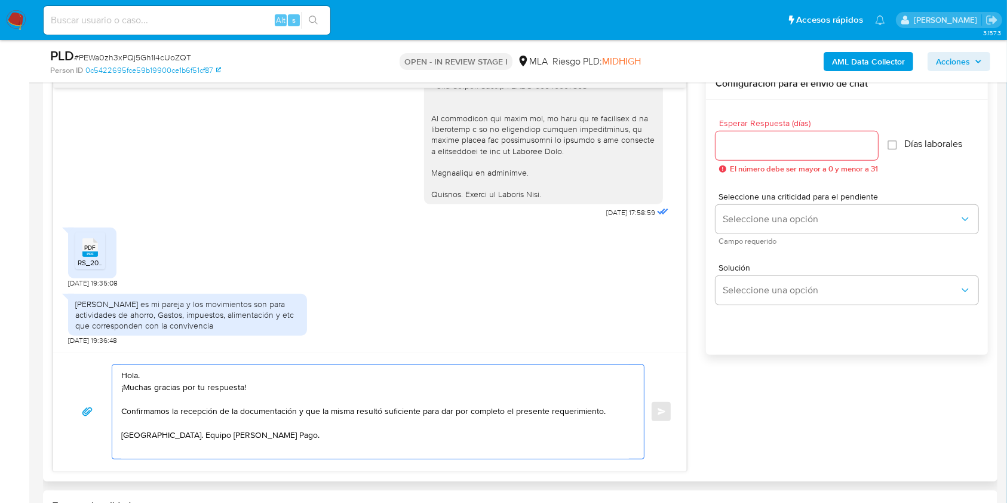
type textarea "Hola. ¡Muchas gracias por tu respuesta! Confirmamos la recepción de la document…"
click at [755, 151] on input "Esperar Respuesta (días)" at bounding box center [797, 146] width 163 height 16
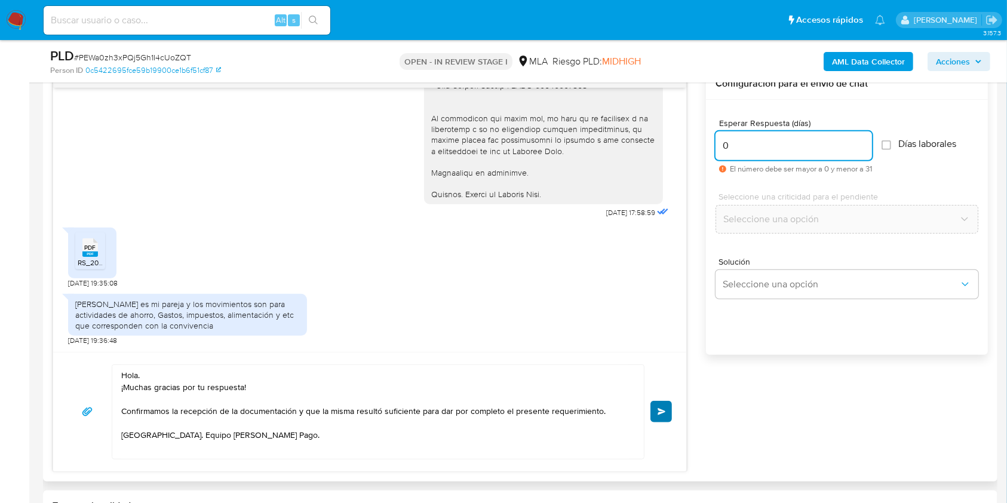
type input "0"
click at [655, 415] on button "Enviar" at bounding box center [662, 412] width 22 height 22
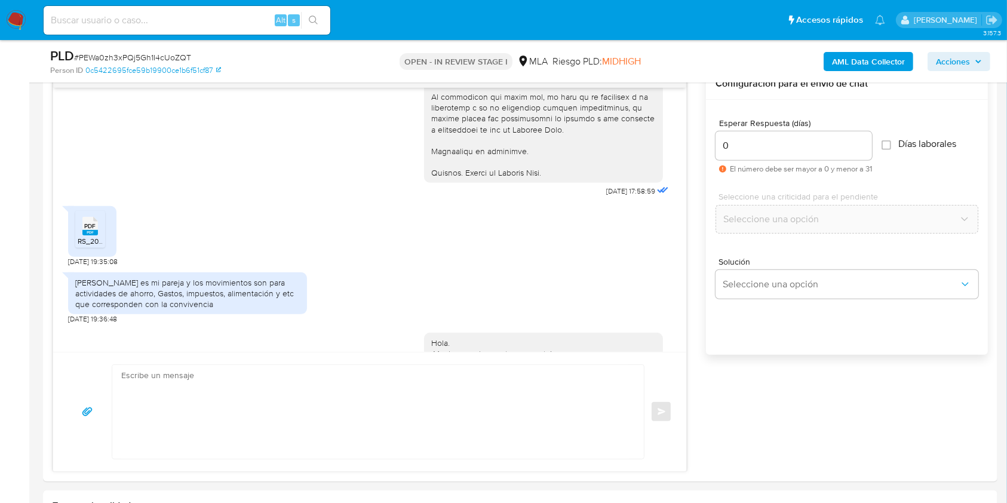
scroll to position [1597, 0]
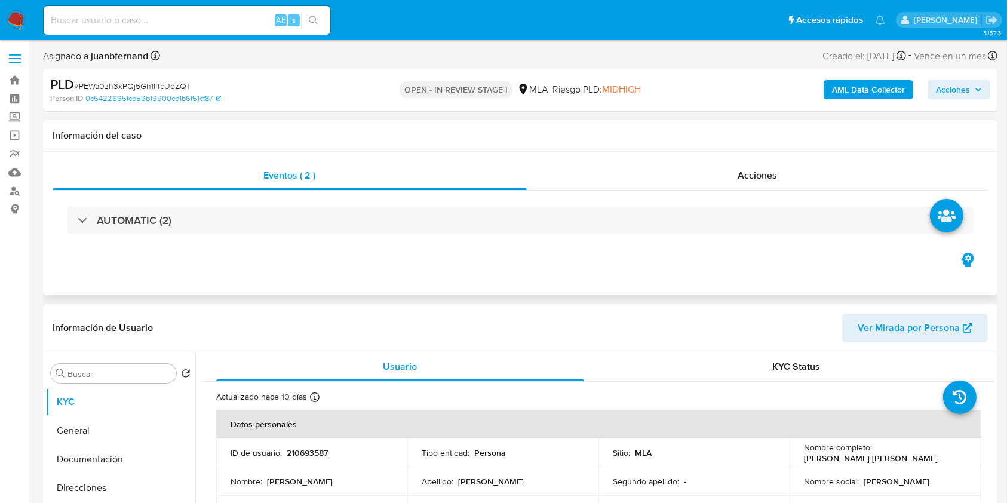
select select "10"
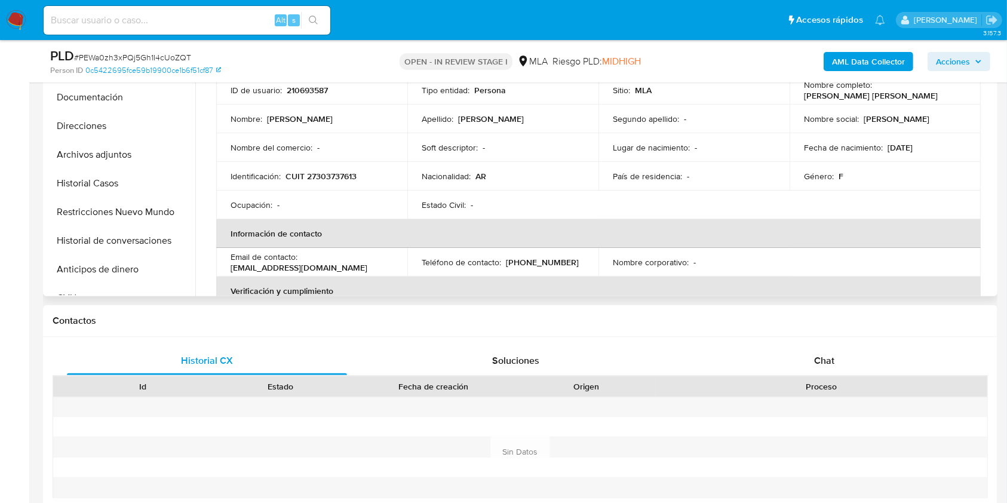
scroll to position [398, 0]
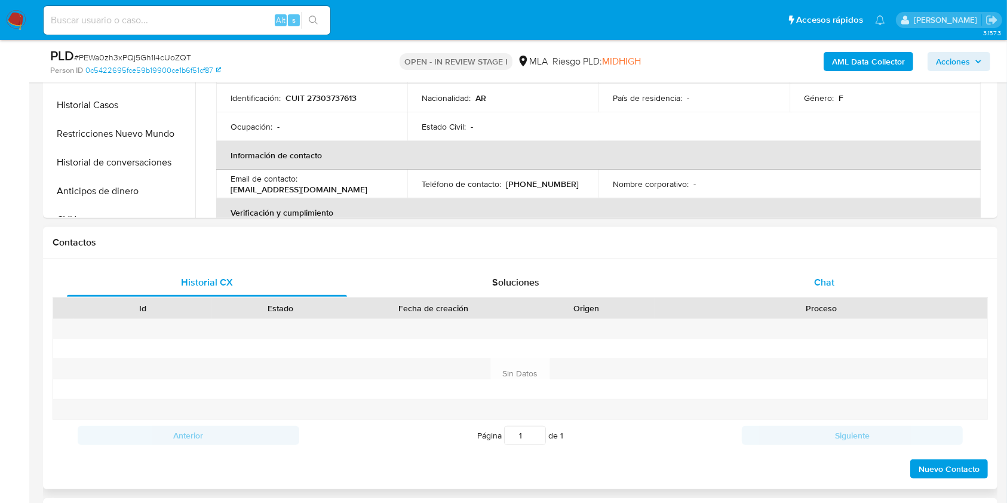
click at [874, 287] on div "Chat" at bounding box center [825, 282] width 280 height 29
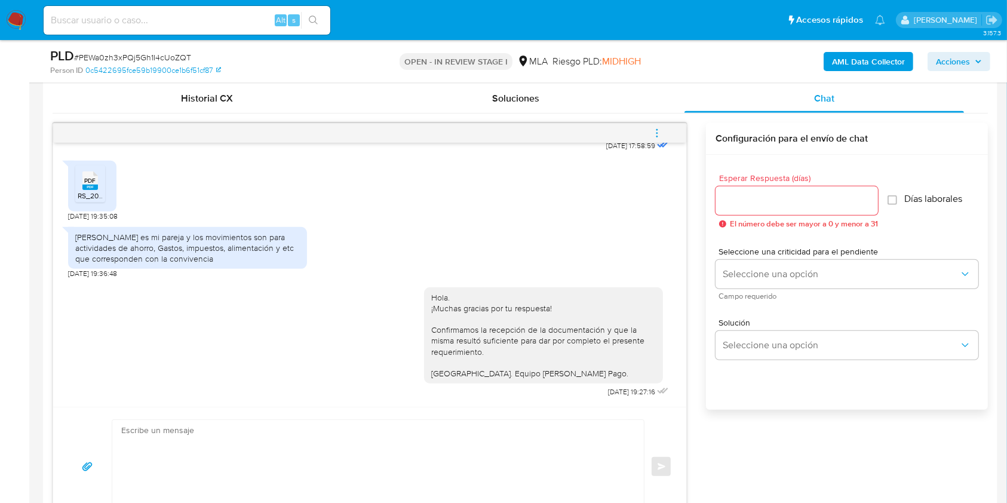
scroll to position [558, 0]
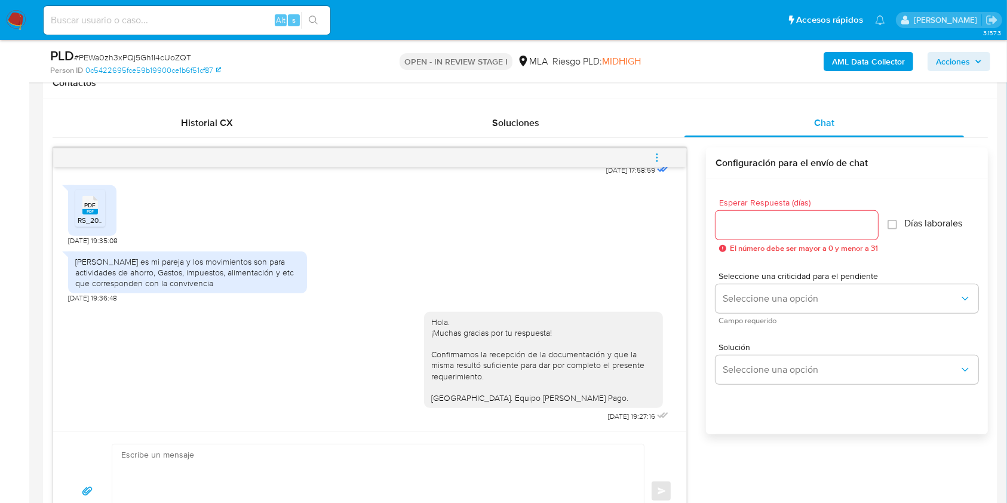
click at [662, 157] on icon "menu-action" at bounding box center [657, 157] width 11 height 11
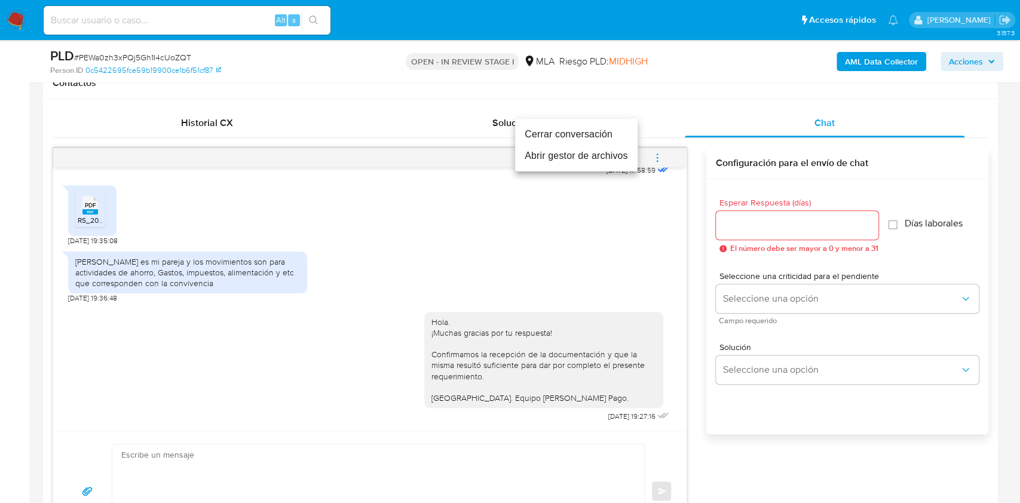
click at [555, 140] on li "Cerrar conversación" at bounding box center [576, 135] width 122 height 22
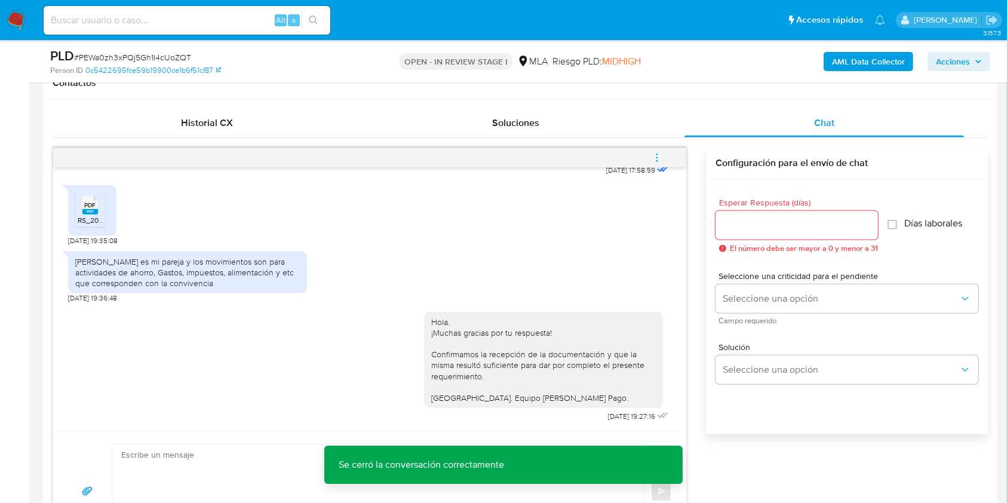
click at [851, 55] on b "AML Data Collector" at bounding box center [868, 61] width 73 height 19
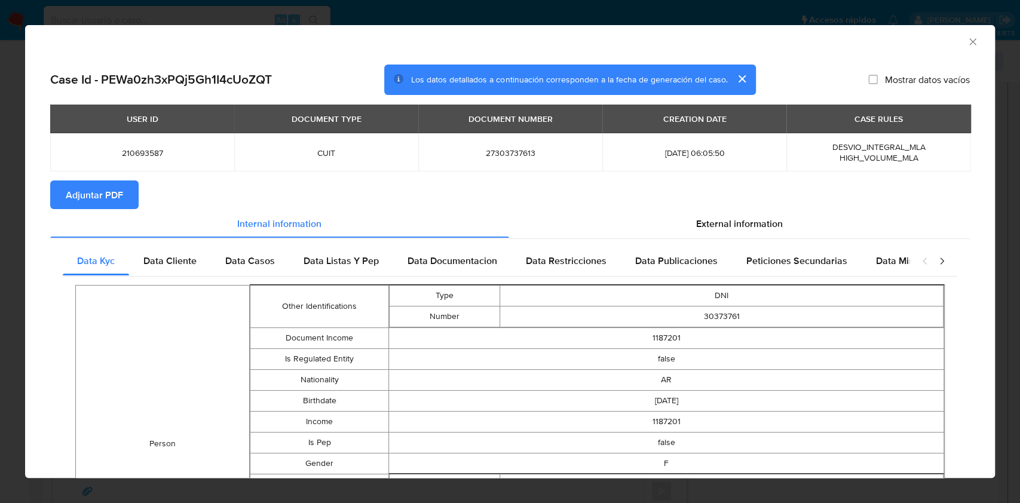
click at [111, 195] on span "Adjuntar PDF" at bounding box center [94, 195] width 57 height 26
click at [967, 38] on icon "Cerrar ventana" at bounding box center [973, 42] width 12 height 12
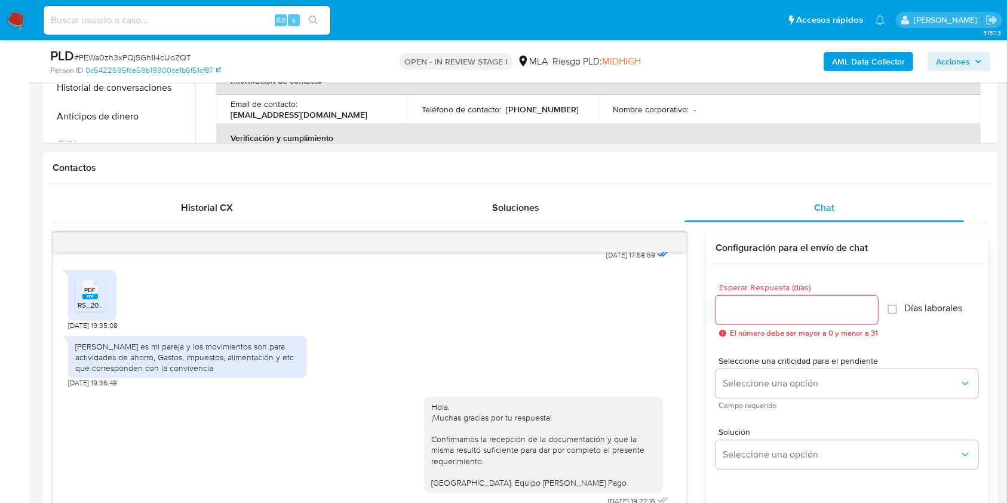
scroll to position [398, 0]
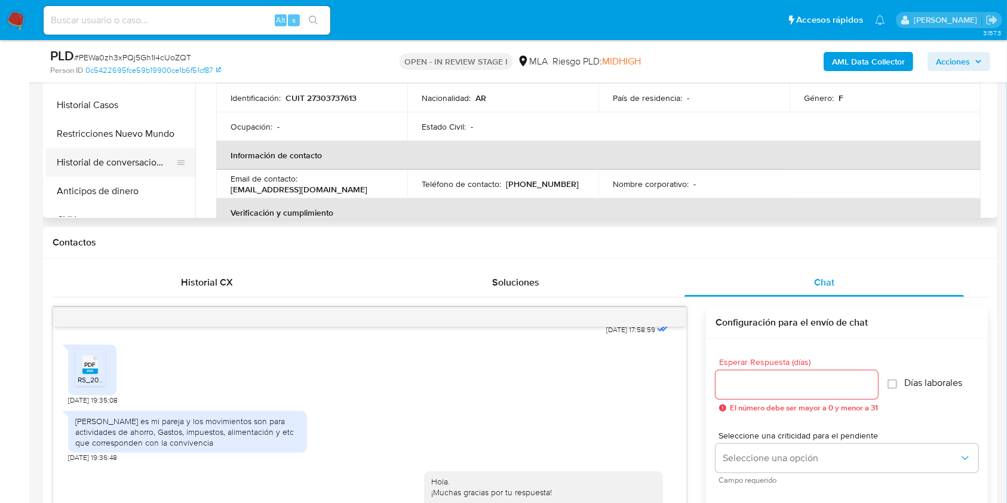
click at [123, 151] on button "Historial de conversaciones" at bounding box center [116, 162] width 140 height 29
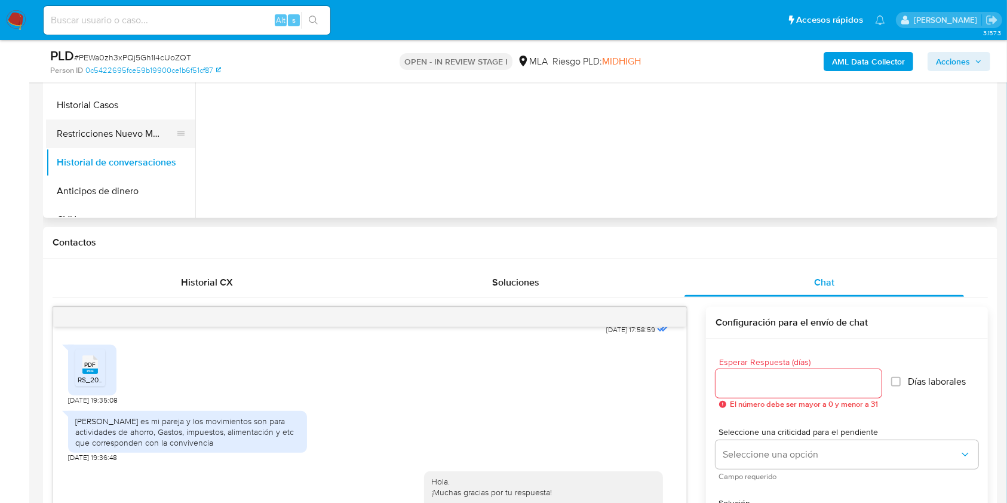
click at [121, 133] on button "Restricciones Nuevo Mundo" at bounding box center [116, 134] width 140 height 29
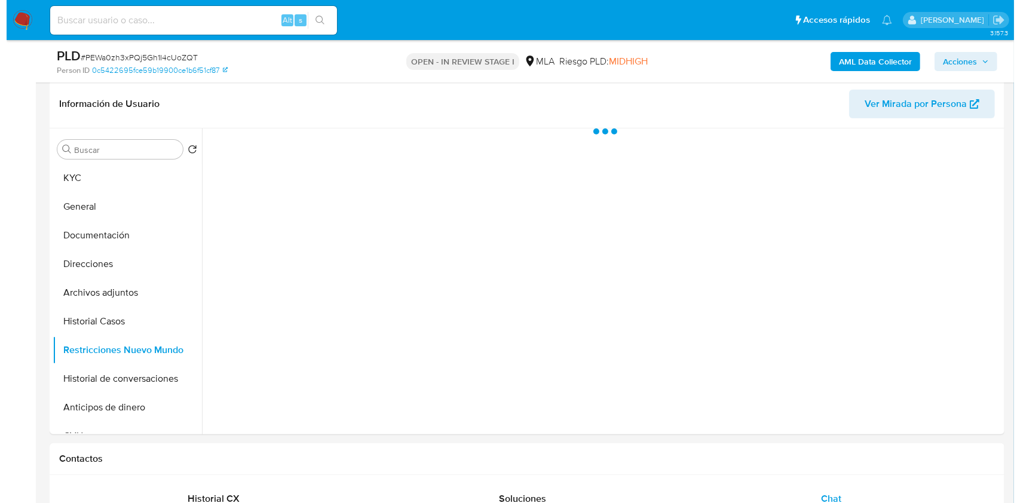
scroll to position [79, 0]
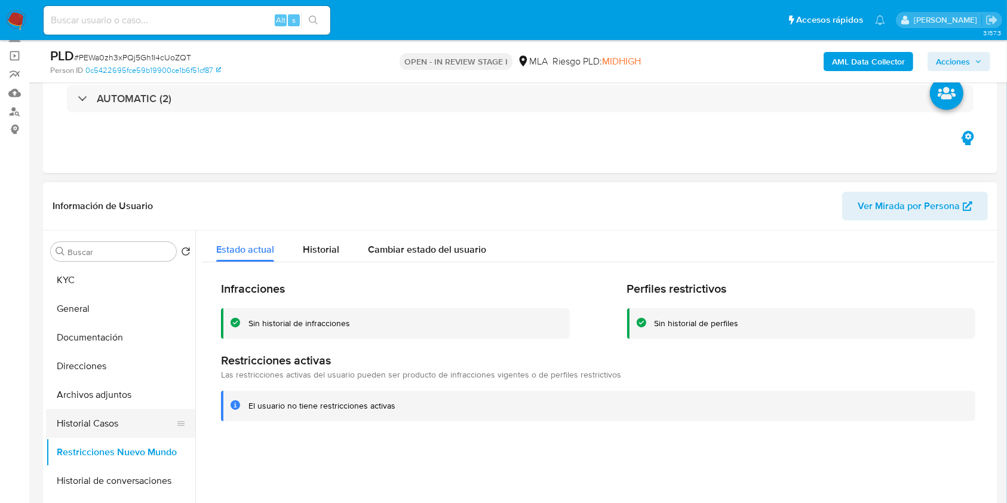
click at [109, 416] on button "Historial Casos" at bounding box center [116, 423] width 140 height 29
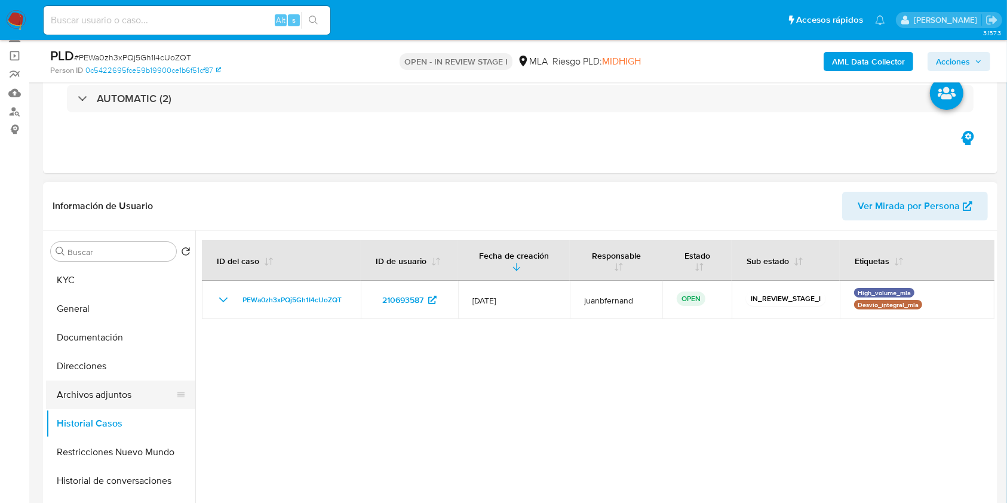
click at [99, 391] on button "Archivos adjuntos" at bounding box center [116, 395] width 140 height 29
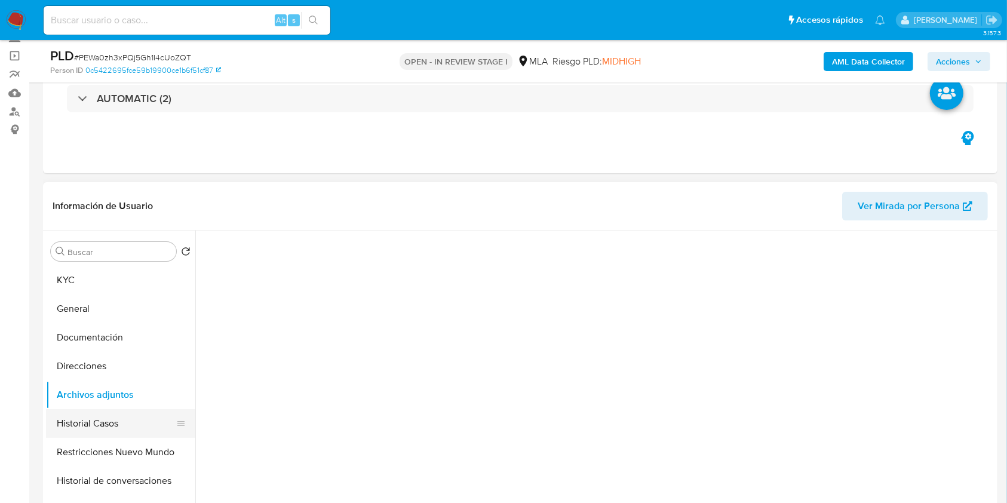
click at [134, 426] on button "Historial Casos" at bounding box center [116, 423] width 140 height 29
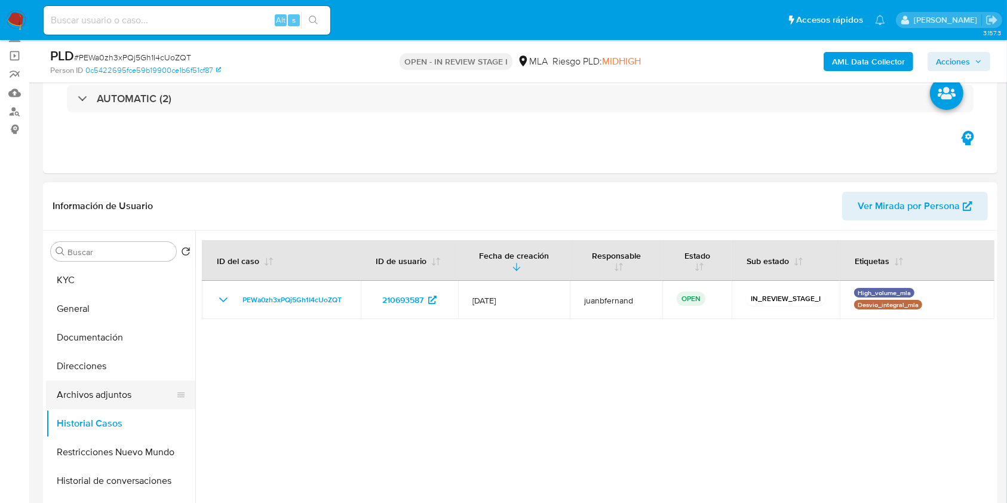
click at [120, 400] on button "Archivos adjuntos" at bounding box center [116, 395] width 140 height 29
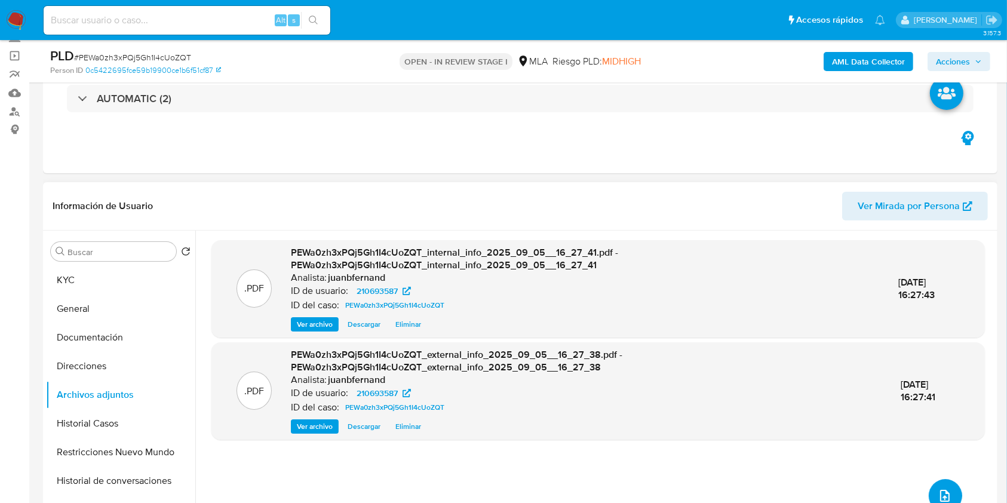
click at [938, 489] on span "upload-file" at bounding box center [945, 496] width 14 height 14
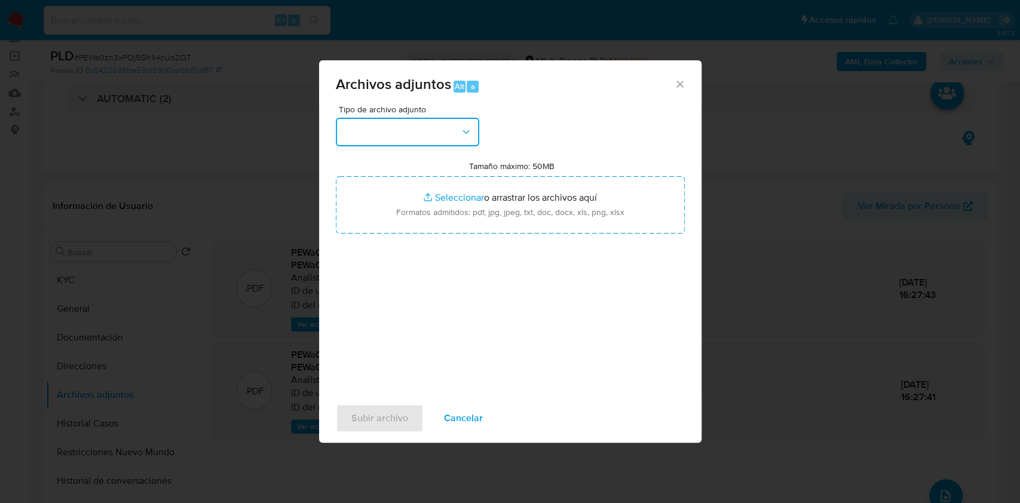
drag, startPoint x: 408, startPoint y: 128, endPoint x: 407, endPoint y: 137, distance: 9.0
click at [408, 128] on button "button" at bounding box center [407, 132] width 143 height 29
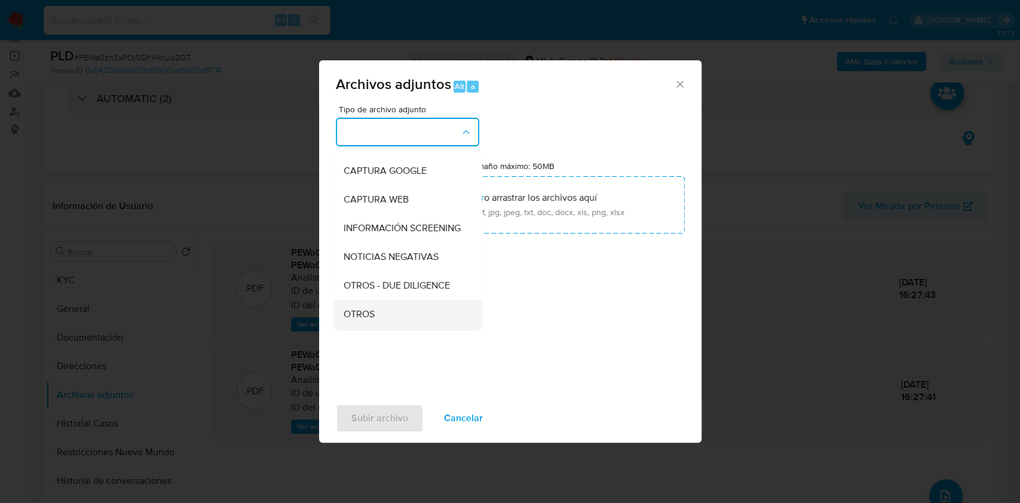
click at [391, 314] on div "OTROS" at bounding box center [404, 314] width 122 height 29
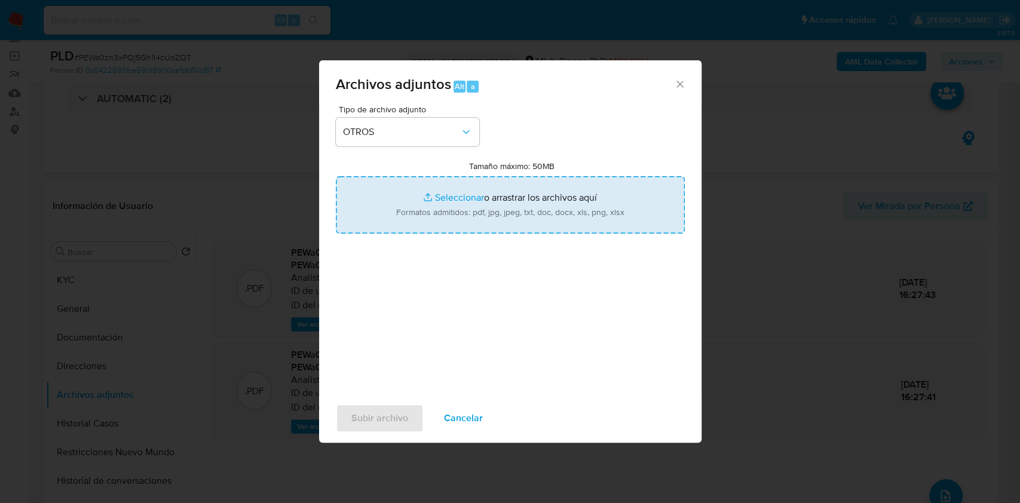
type input "C:\fakepath\Caselog PEWa0zh3xPQj5Gh1I4cUoZQT_2025_07_17_20_42_32.docx"
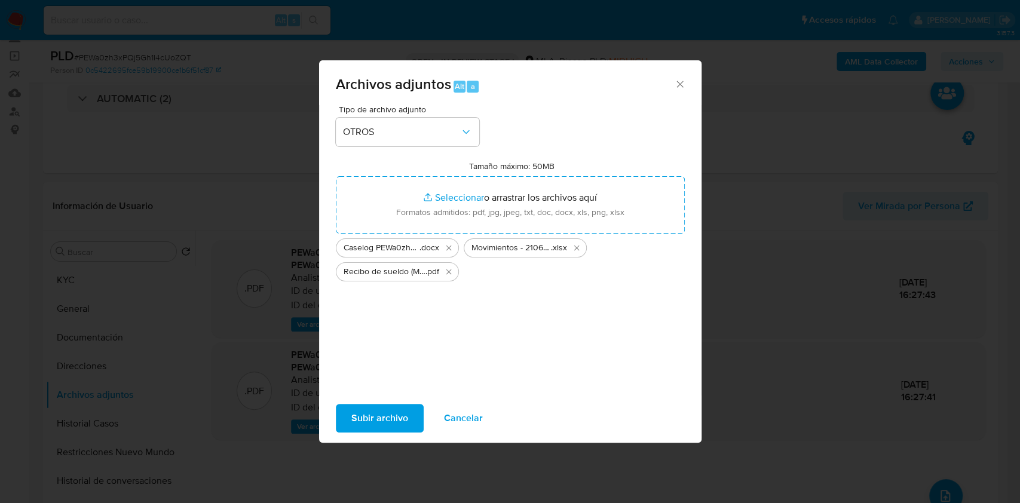
click at [393, 416] on span "Subir archivo" at bounding box center [379, 418] width 57 height 26
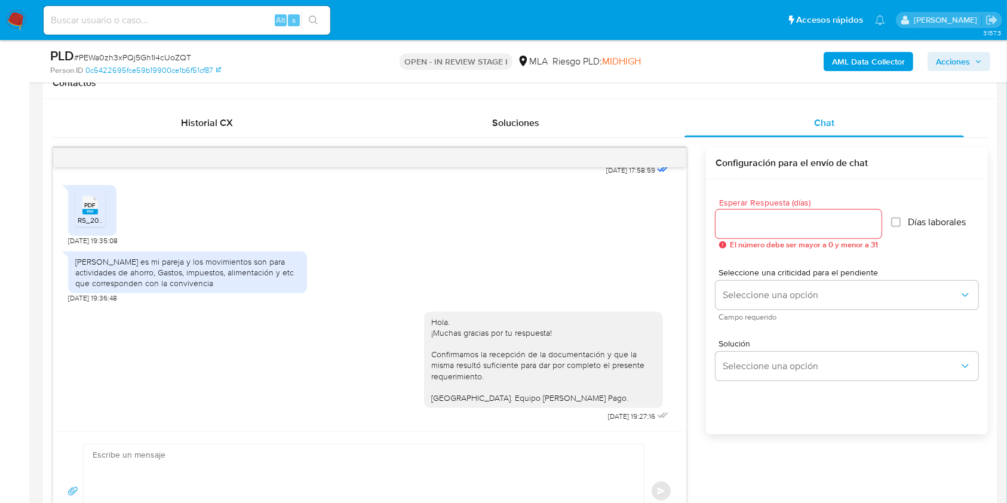
scroll to position [398, 0]
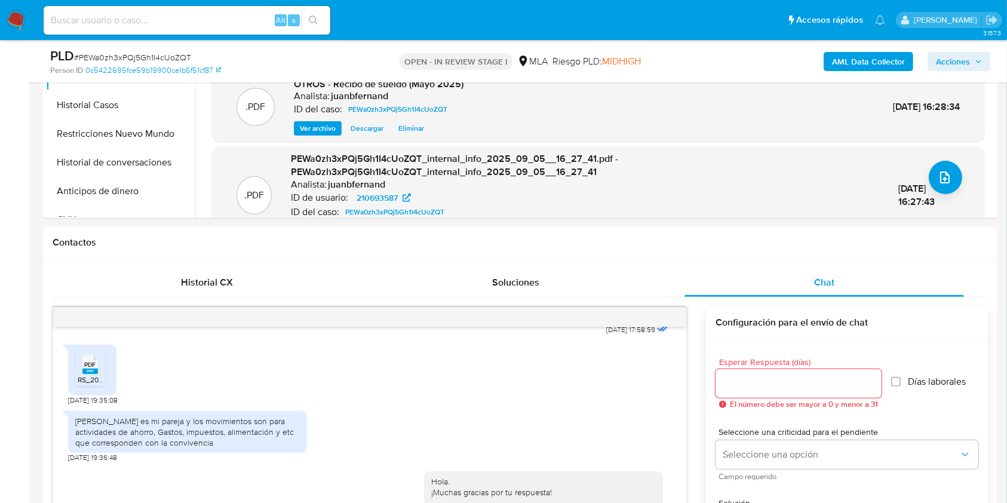
click at [944, 55] on span "Acciones" at bounding box center [953, 61] width 34 height 19
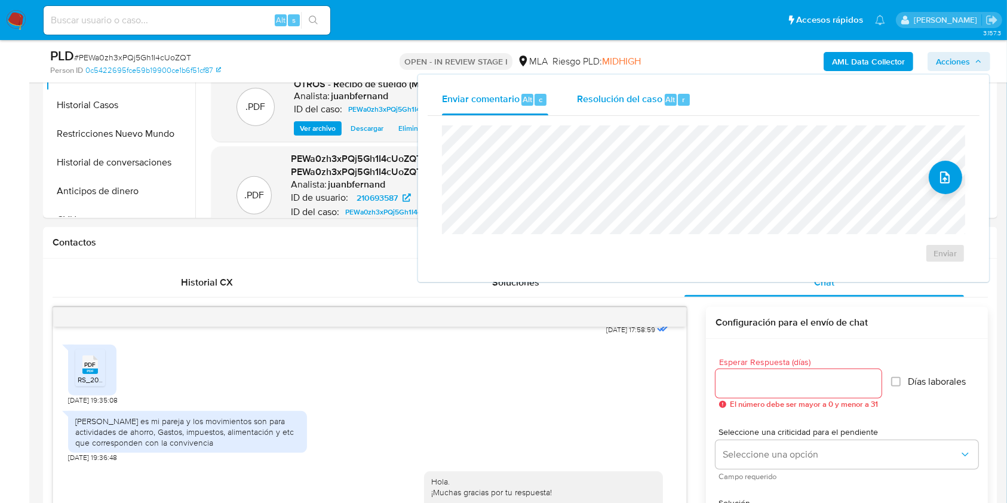
click at [640, 101] on span "Resolución del caso" at bounding box center [619, 99] width 85 height 14
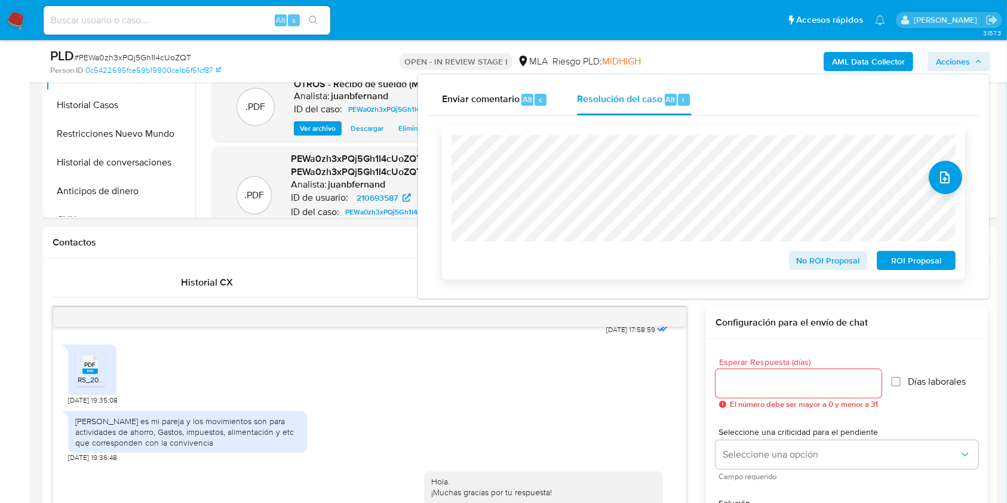
click at [842, 252] on span "No ROI Proposal" at bounding box center [829, 260] width 62 height 17
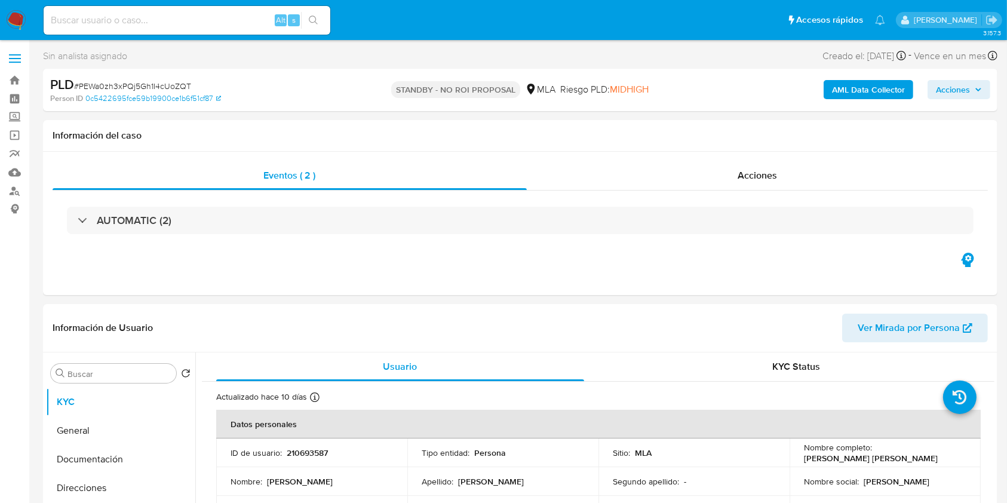
select select "10"
click at [231, 7] on div "Alt s" at bounding box center [187, 20] width 287 height 29
click at [240, 19] on input at bounding box center [187, 21] width 287 height 16
paste input "xBwXjc9l7BALb8xzOFpawvDQ"
type input "xBwXjc9l7BALb8xzOFpawvDQ"
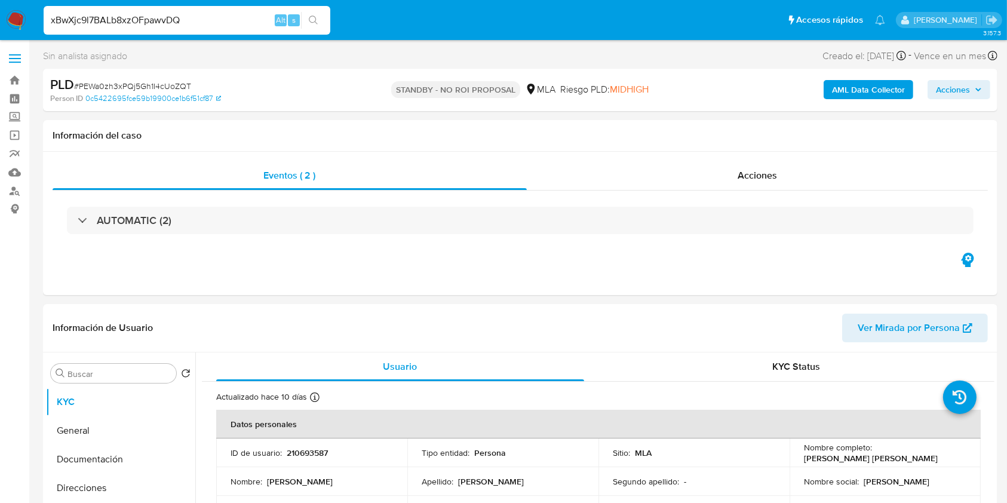
click at [311, 19] on icon "search-icon" at bounding box center [314, 21] width 10 height 10
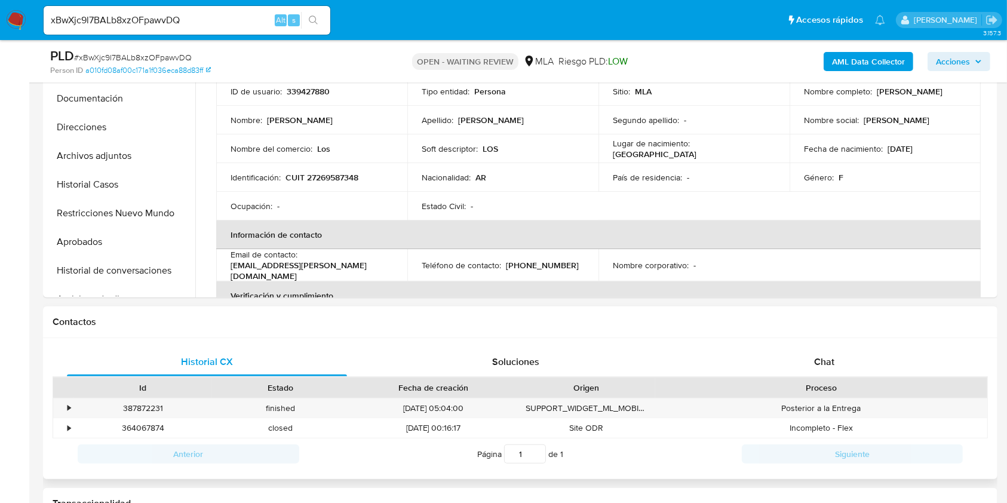
select select "10"
drag, startPoint x: 909, startPoint y: 357, endPoint x: 845, endPoint y: 352, distance: 64.8
click at [909, 357] on div "Chat" at bounding box center [825, 362] width 280 height 29
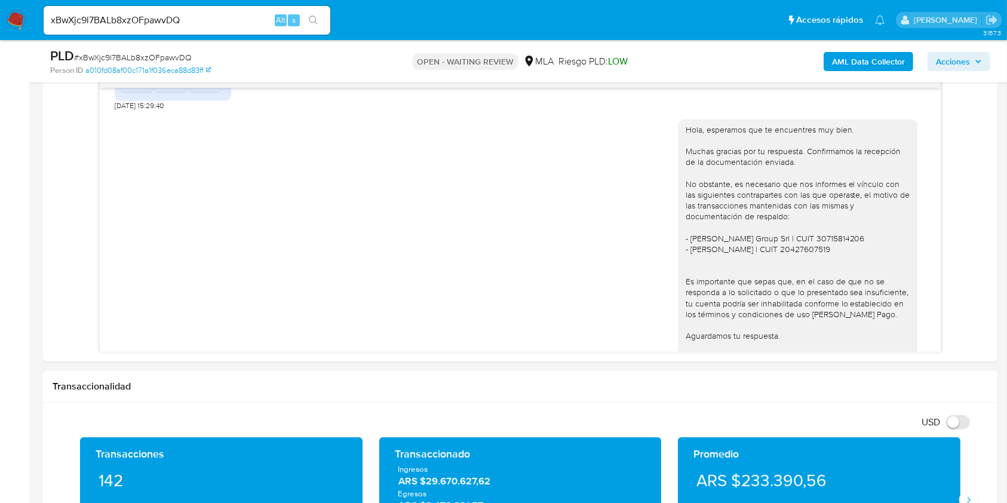
scroll to position [966, 0]
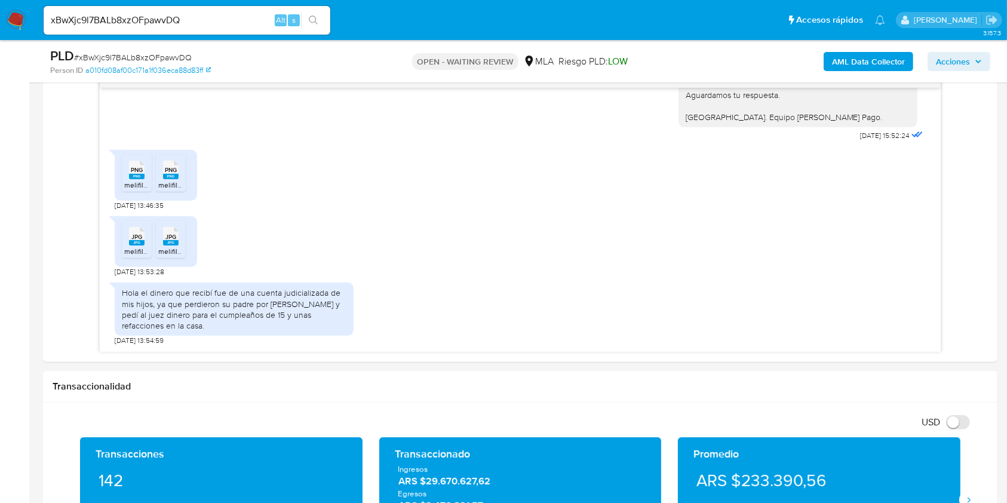
click at [134, 174] on rect at bounding box center [137, 176] width 16 height 5
click at [166, 180] on span "melifile8821861992268762053.png" at bounding box center [214, 185] width 113 height 10
click at [139, 244] on rect at bounding box center [137, 242] width 16 height 5
click at [174, 237] on span "JPG" at bounding box center [171, 237] width 11 height 8
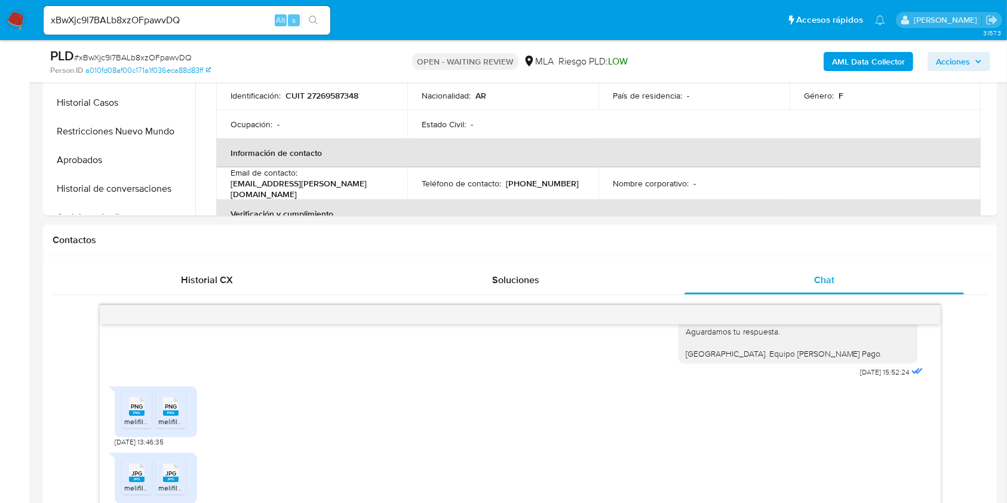
scroll to position [398, 0]
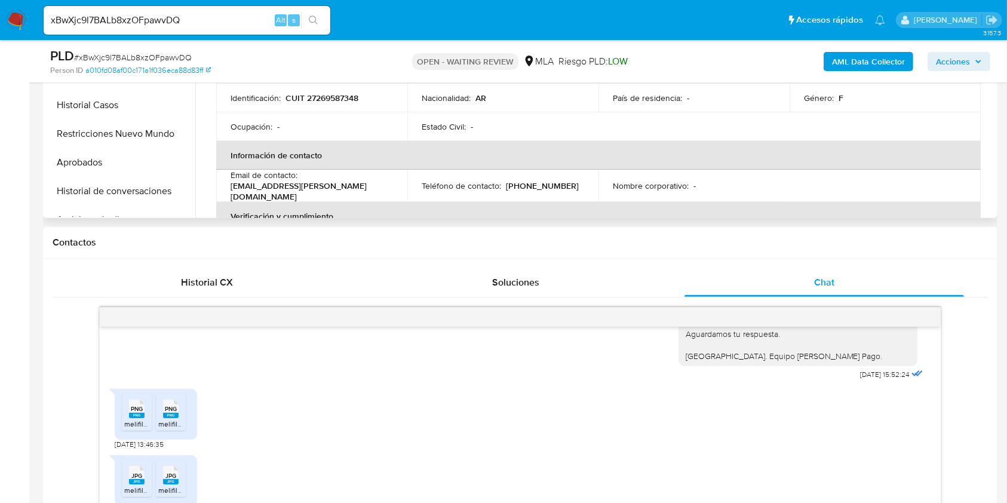
click at [324, 191] on p "[EMAIL_ADDRESS][PERSON_NAME][DOMAIN_NAME]" at bounding box center [310, 191] width 158 height 22
drag, startPoint x: 324, startPoint y: 191, endPoint x: 252, endPoint y: 188, distance: 72.4
click at [252, 188] on p "[EMAIL_ADDRESS][PERSON_NAME][DOMAIN_NAME]" at bounding box center [310, 191] width 158 height 22
copy p "[EMAIL_ADDRESS][PERSON_NAME][DOMAIN_NAME]"
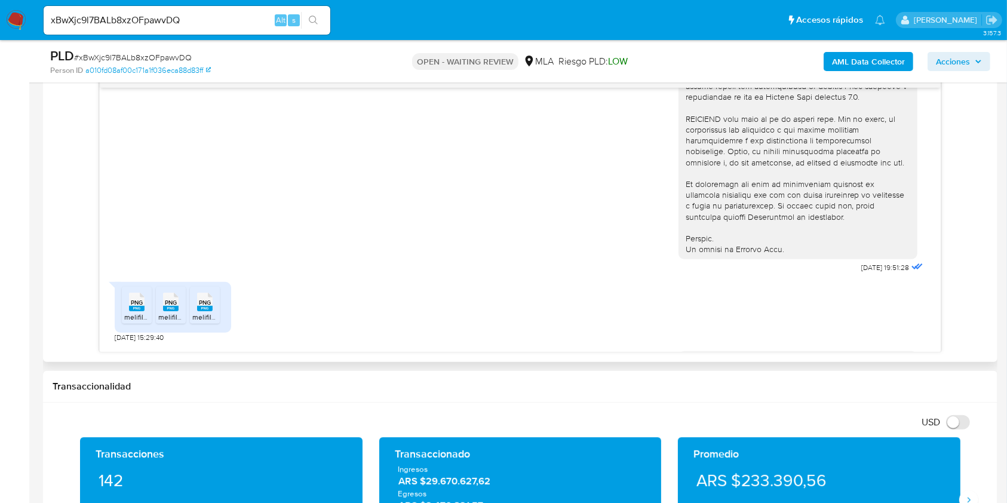
scroll to position [637, 0]
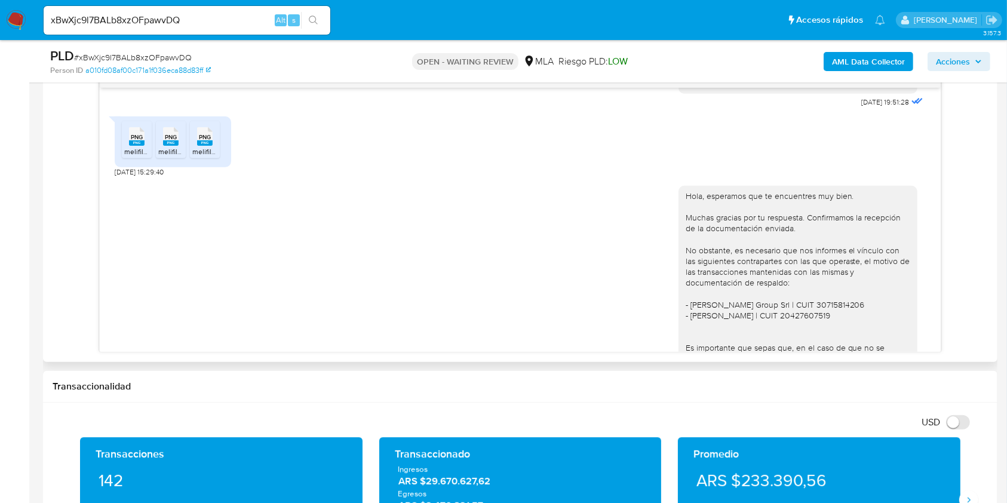
click at [120, 177] on span "[DATE] 15:29:40" at bounding box center [139, 172] width 49 height 10
click at [118, 177] on span "[DATE] 15:29:40" at bounding box center [139, 172] width 49 height 10
drag, startPoint x: 118, startPoint y: 194, endPoint x: 136, endPoint y: 194, distance: 17.3
click at [136, 177] on span "[DATE] 15:29:40" at bounding box center [139, 172] width 49 height 10
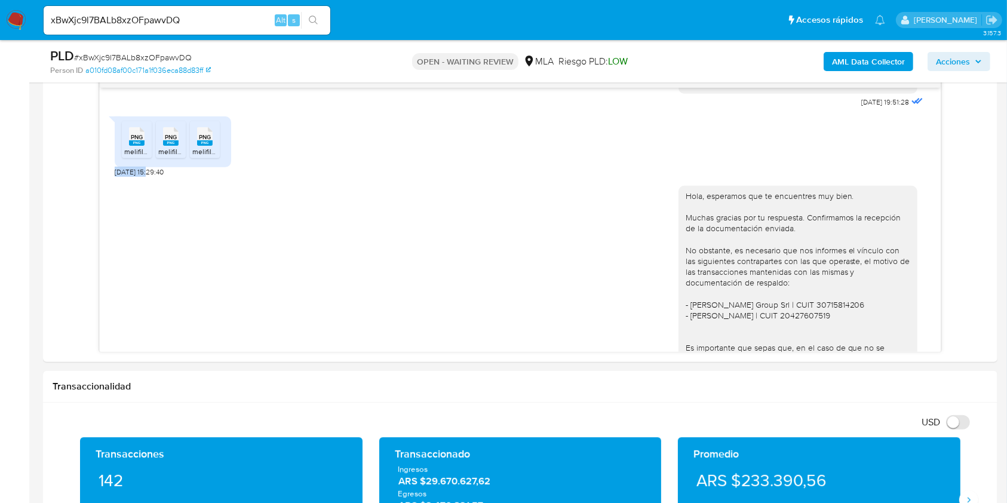
copy span "19/07/2025"
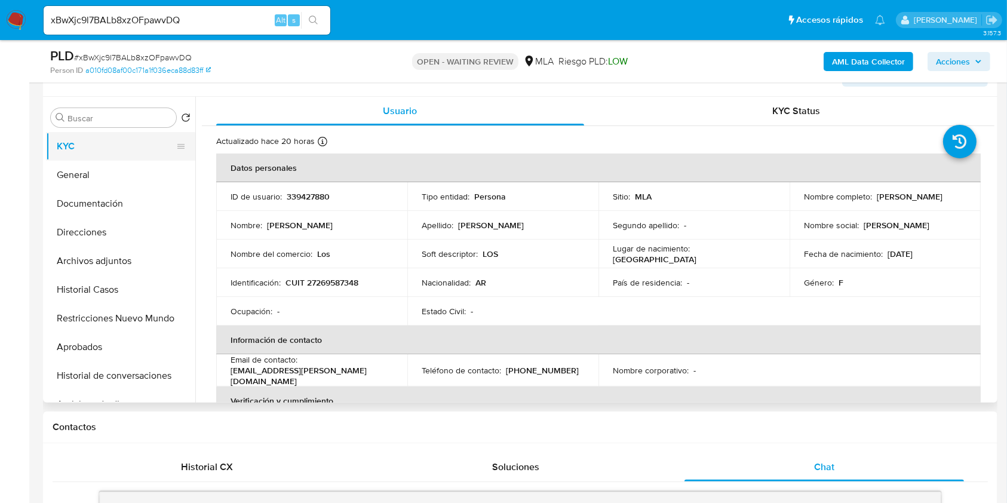
scroll to position [159, 0]
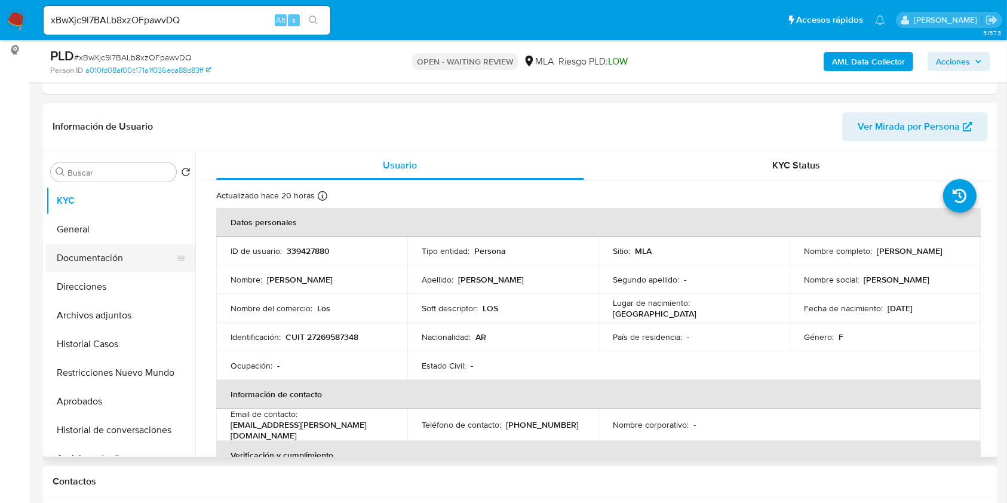
click at [107, 258] on button "Documentación" at bounding box center [116, 258] width 140 height 29
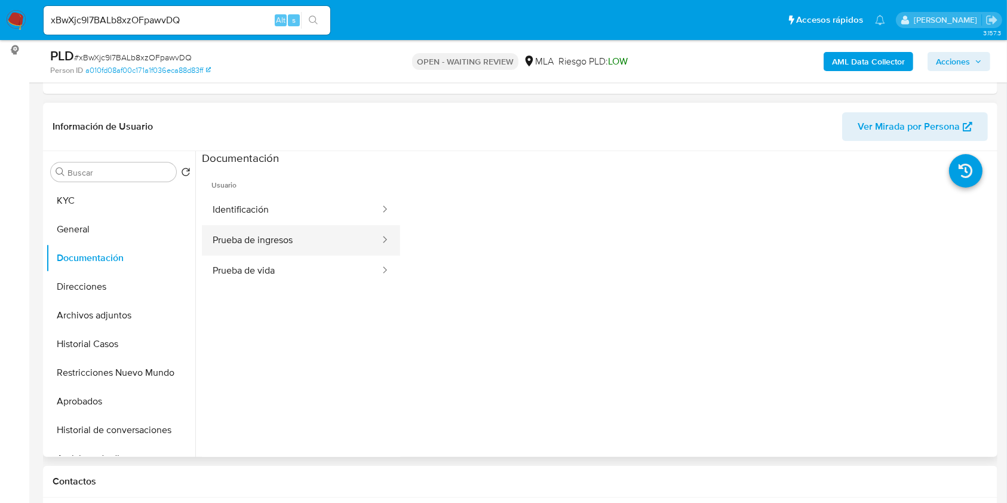
click at [320, 245] on button "Prueba de ingresos" at bounding box center [291, 240] width 179 height 30
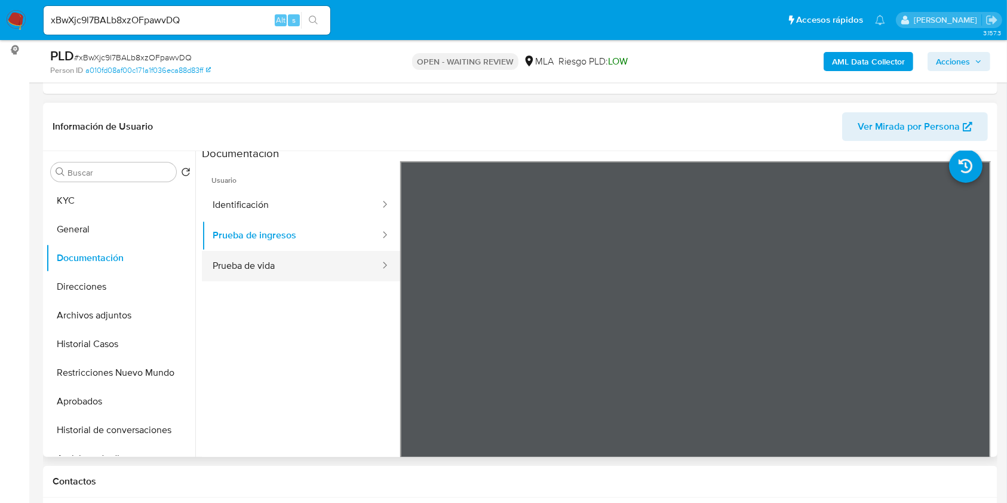
scroll to position [0, 0]
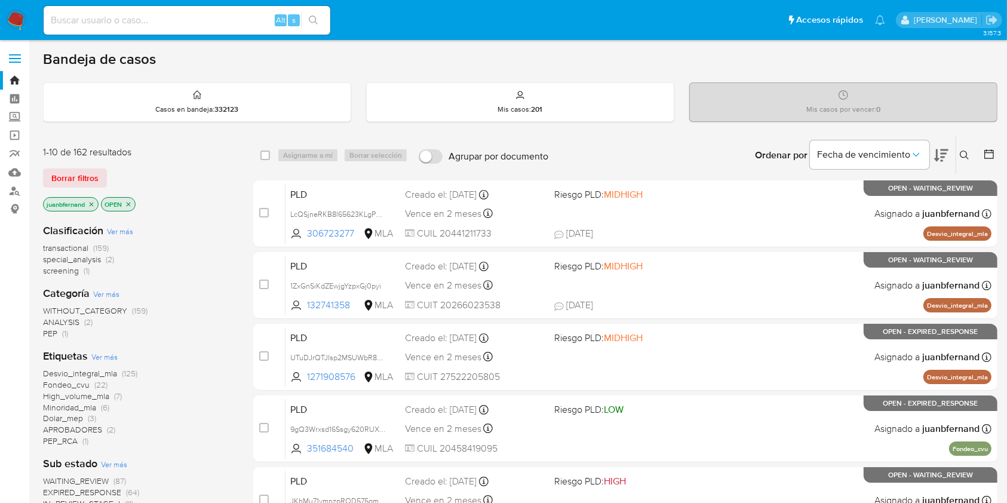
click at [240, 22] on input at bounding box center [187, 21] width 287 height 16
paste input "xBwXjc9l7BALb8xzOFpawvDQ"
type input "xBwXjc9l7BALb8xzOFpawvDQ"
click at [295, 21] on span "s" at bounding box center [294, 19] width 4 height 11
click at [322, 26] on button "search-icon" at bounding box center [313, 20] width 24 height 17
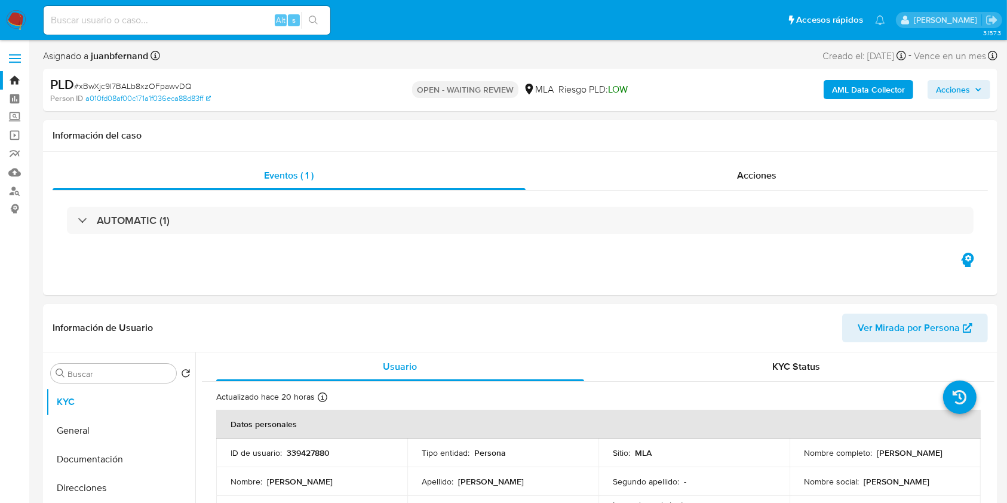
select select "10"
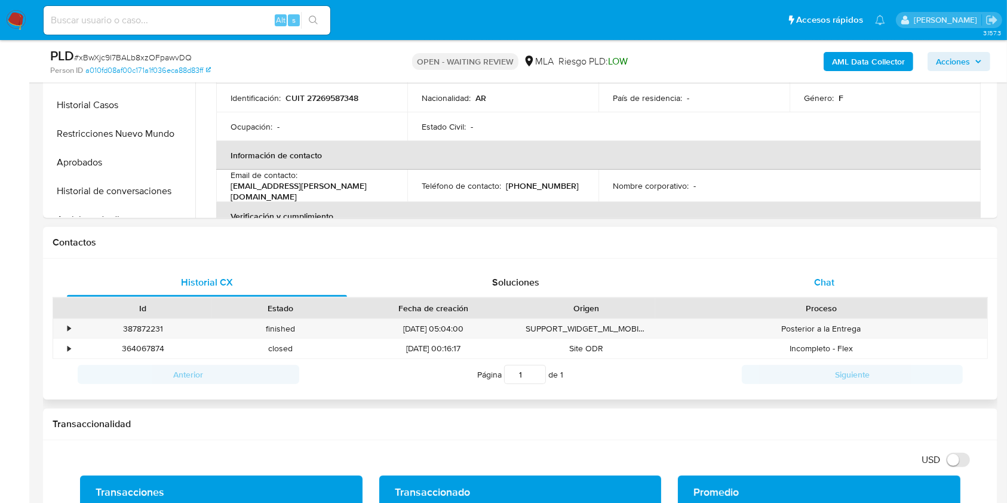
click at [824, 271] on div "Chat" at bounding box center [825, 282] width 280 height 29
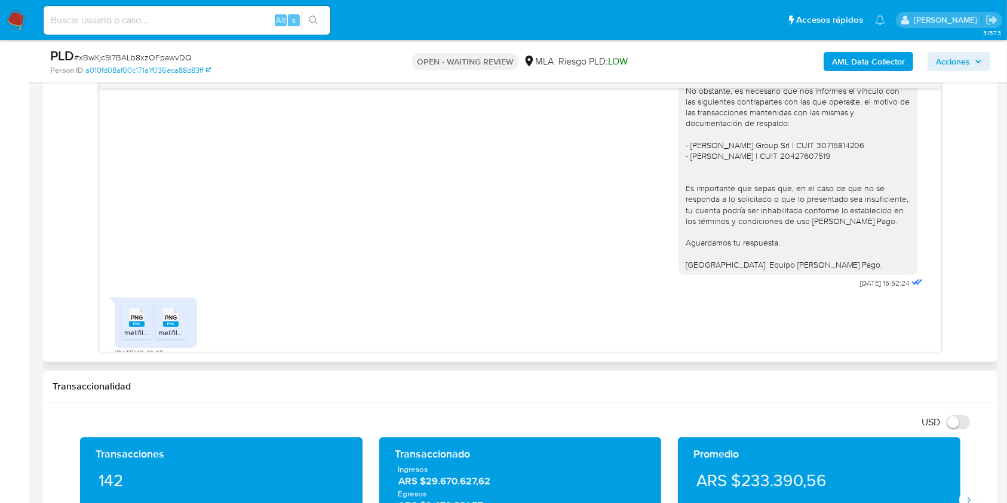
scroll to position [966, 0]
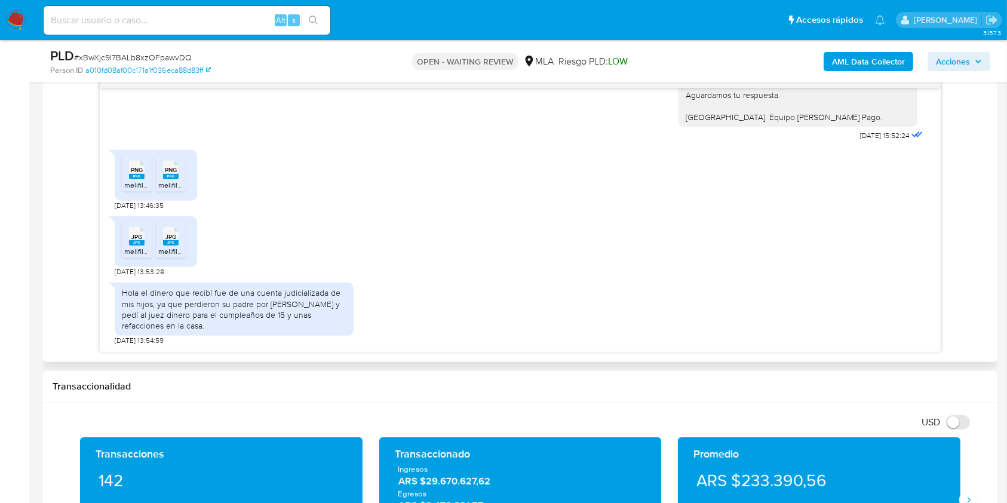
click at [125, 293] on div "Hola el dinero que recibí fue de una cuenta judicializada de mis hijos, ya que …" at bounding box center [234, 309] width 225 height 44
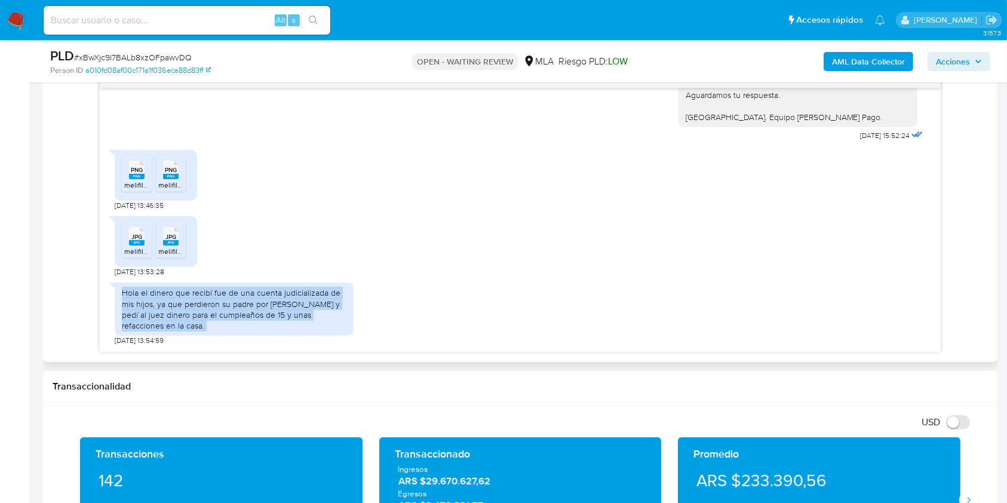
drag, startPoint x: 125, startPoint y: 293, endPoint x: 154, endPoint y: 323, distance: 41.4
click at [154, 323] on div "Hola el dinero que recibí fue de una cuenta judicializada de mis hijos, ya que …" at bounding box center [234, 309] width 225 height 44
copy div "Hola el dinero que recibí fue de una cuenta judicializada de mis hijos, ya que …"
